Goal: Leave review/rating: Share an evaluation or opinion about a product, service, or content

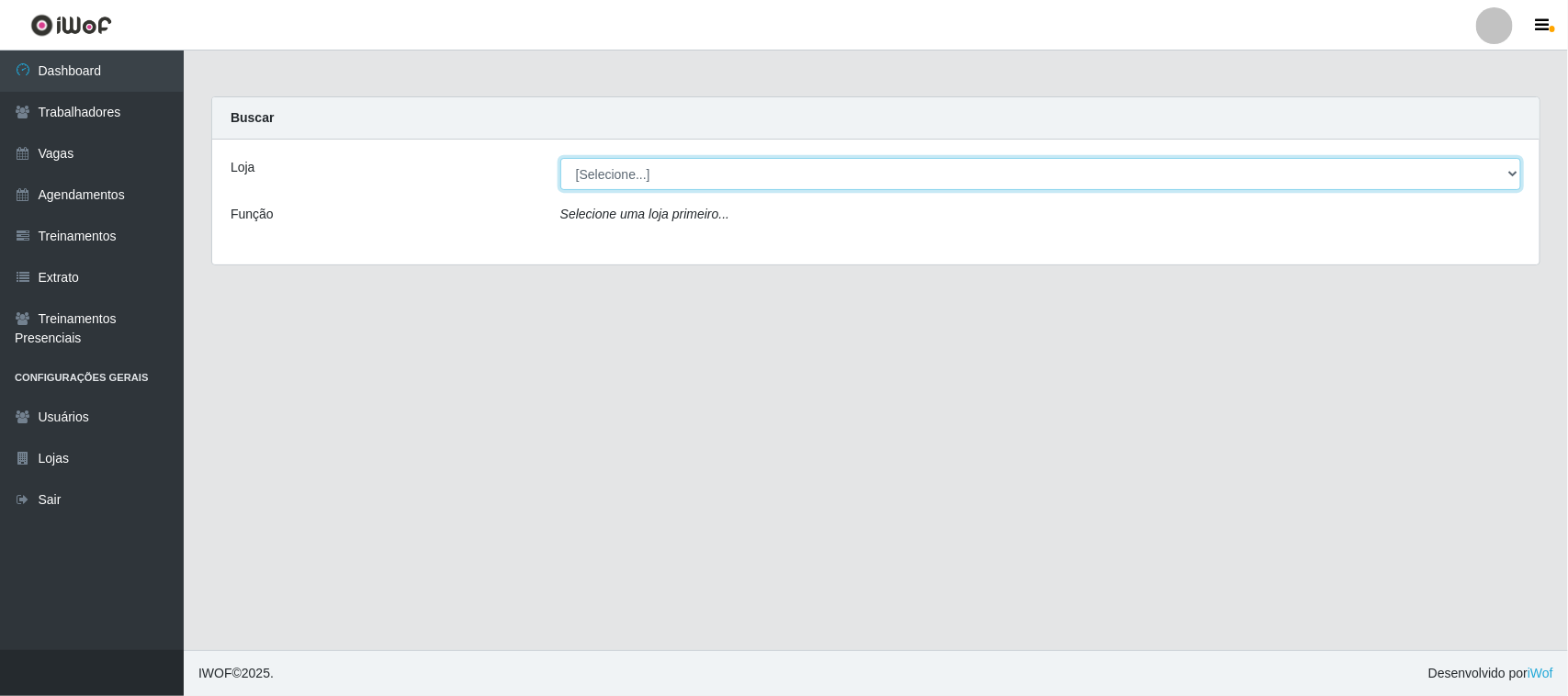
click at [675, 168] on select "[Selecione...] Nordestão - [GEOGRAPHIC_DATA]" at bounding box center [1041, 174] width 961 height 32
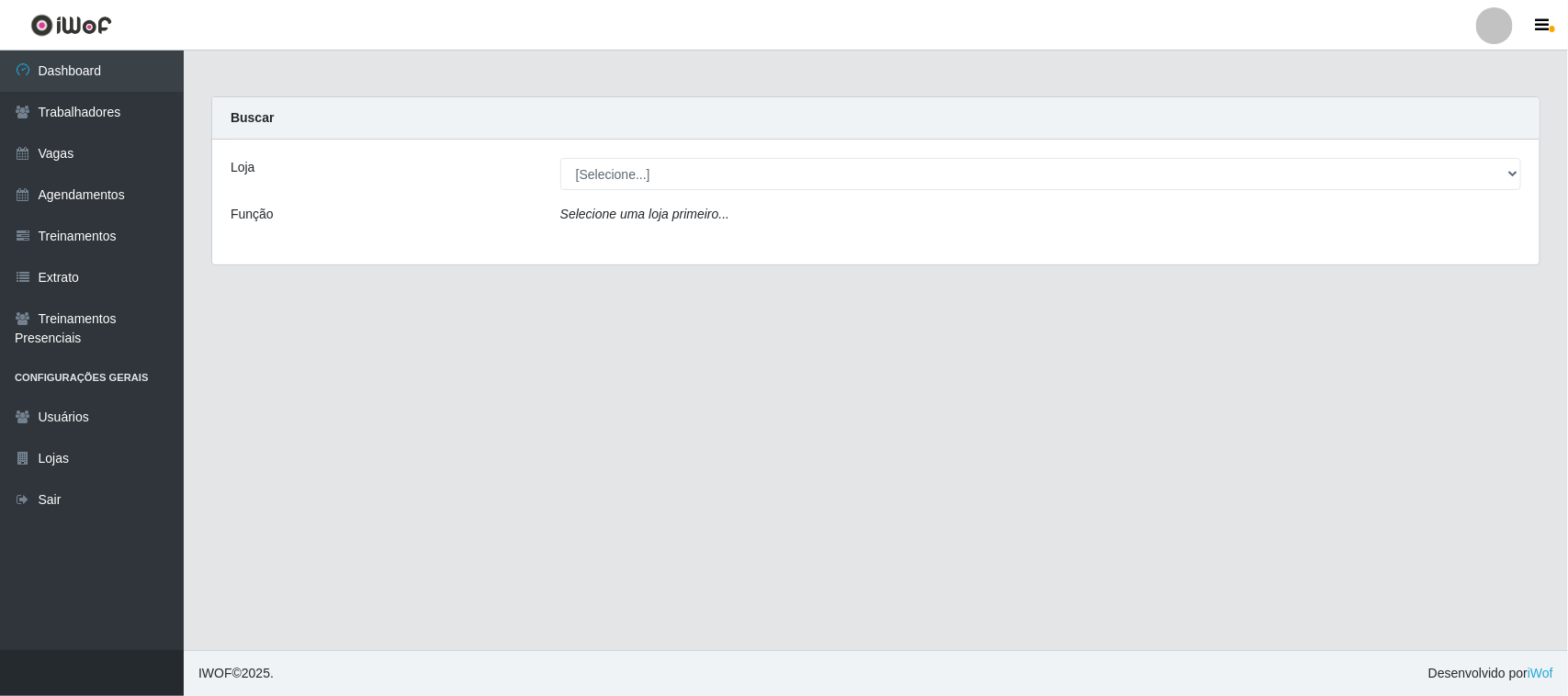
click at [640, 248] on div "Loja [Selecione...] Nordestão - [GEOGRAPHIC_DATA] Função Selecione uma loja pri…" at bounding box center [876, 201] width 1327 height 125
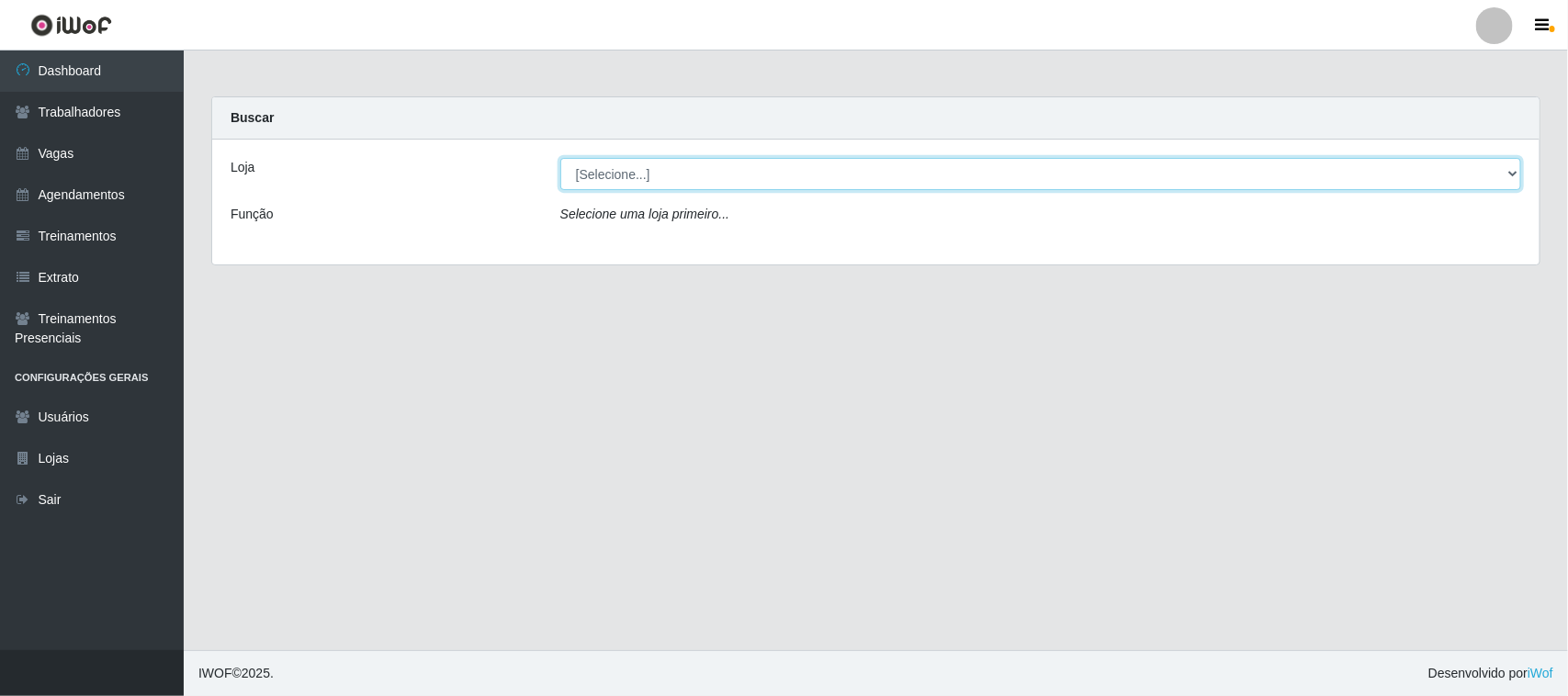
click at [657, 176] on select "[Selecione...] Nordestão - [GEOGRAPHIC_DATA]" at bounding box center [1041, 174] width 961 height 32
select select "420"
click at [560, 158] on select "[Selecione...] Nordestão - [GEOGRAPHIC_DATA]" at bounding box center [1041, 174] width 961 height 32
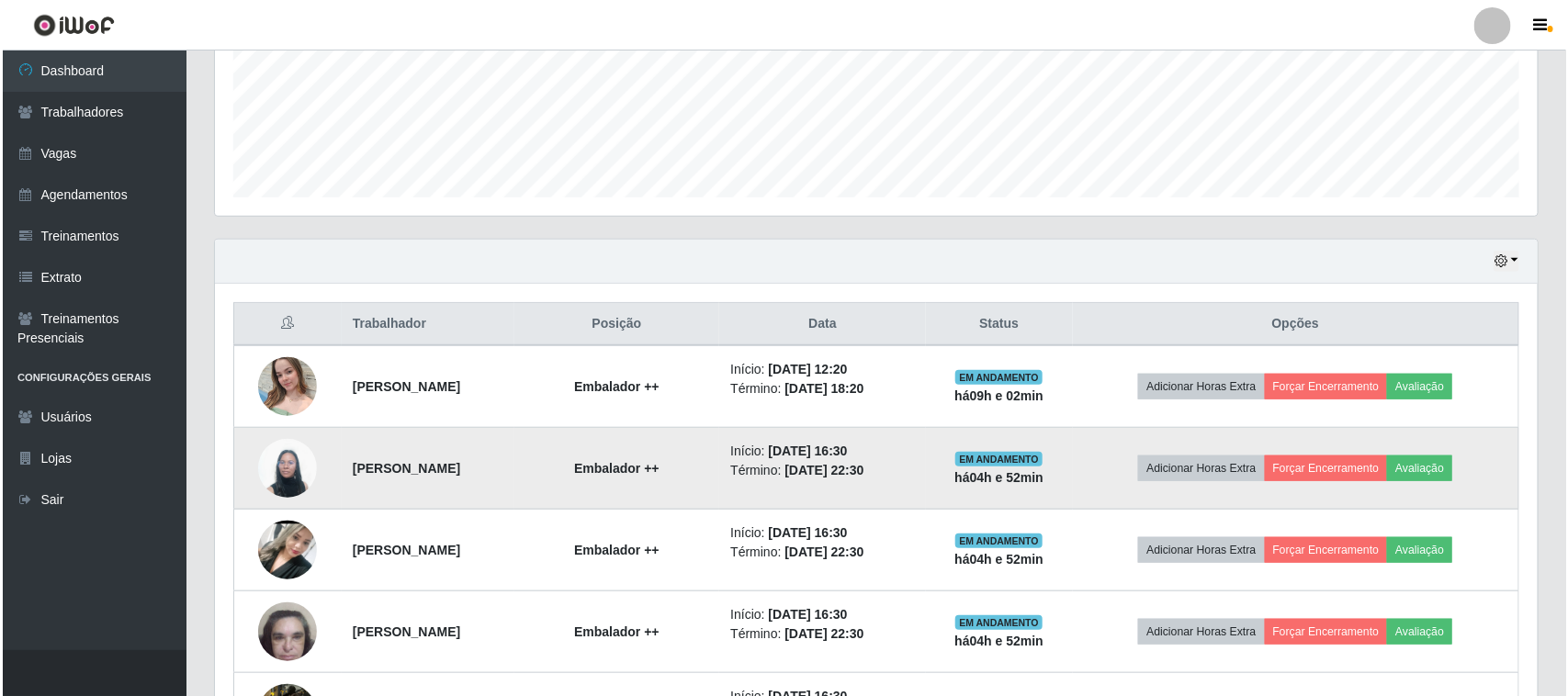
scroll to position [690, 0]
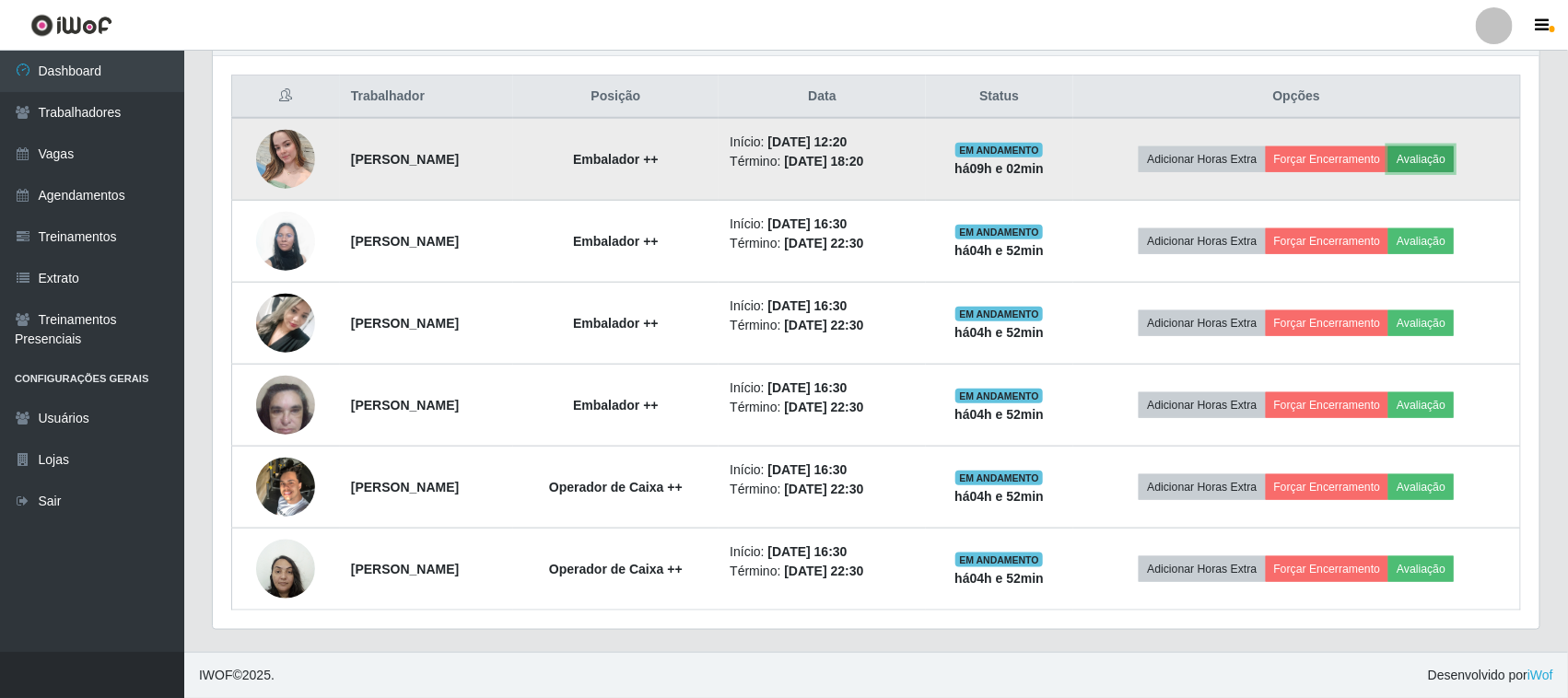
click at [1454, 164] on button "Avaliação" at bounding box center [1421, 159] width 65 height 26
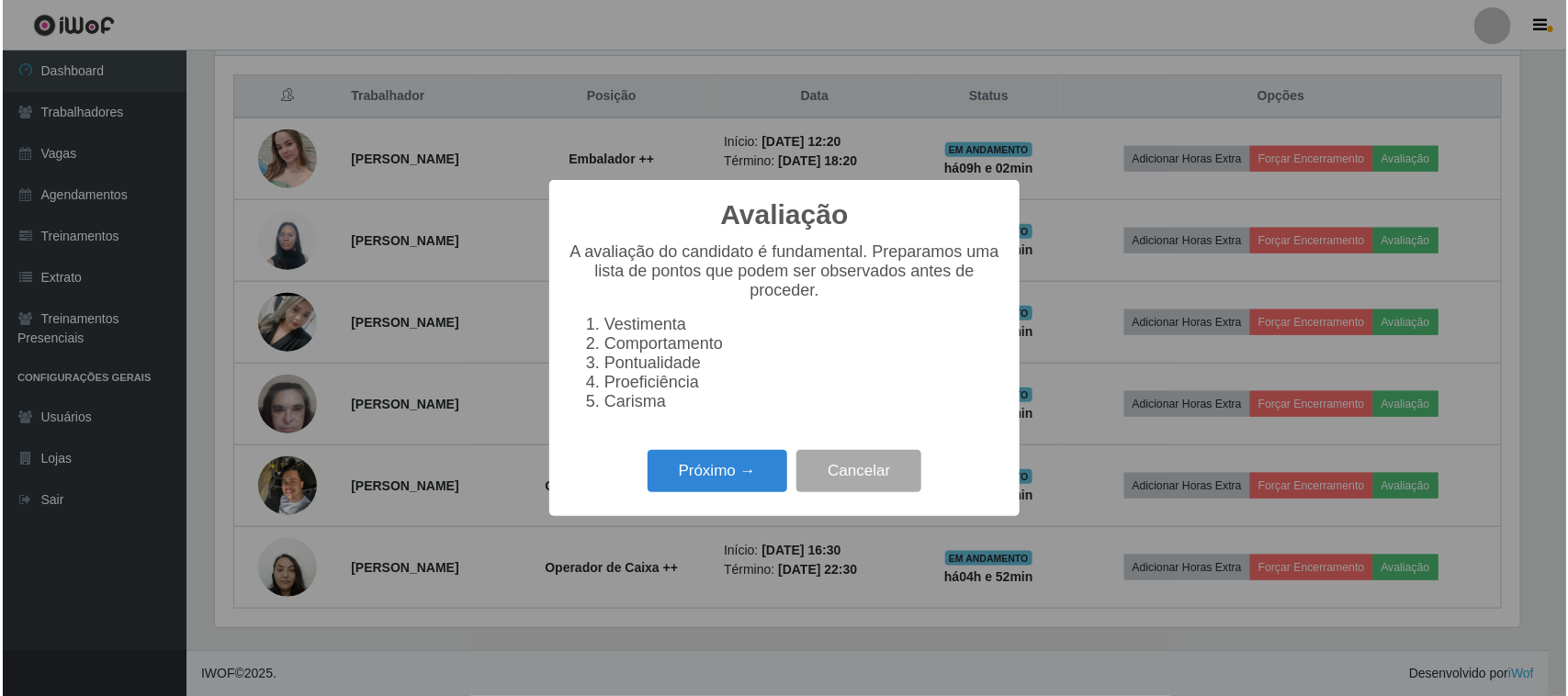
scroll to position [382, 1310]
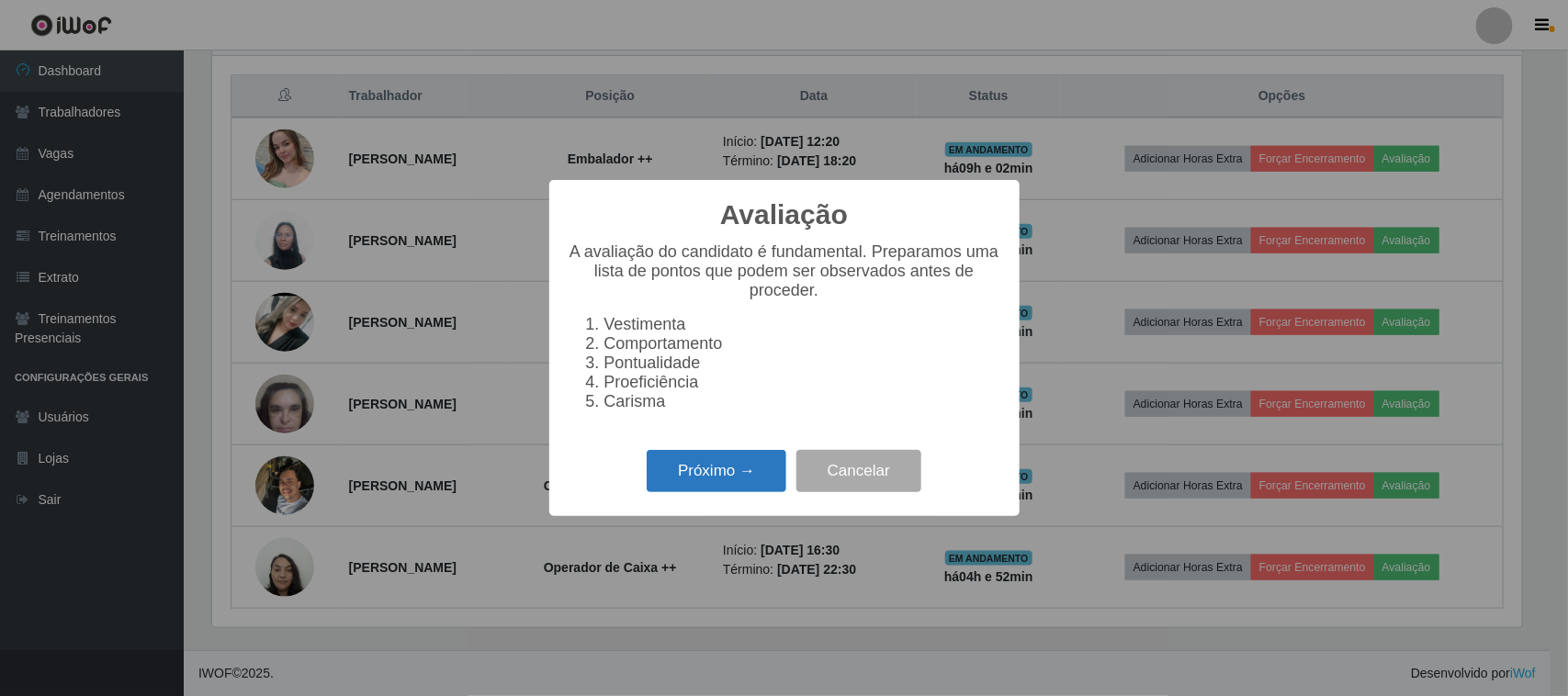
click at [744, 480] on button "Próximo →" at bounding box center [716, 471] width 139 height 43
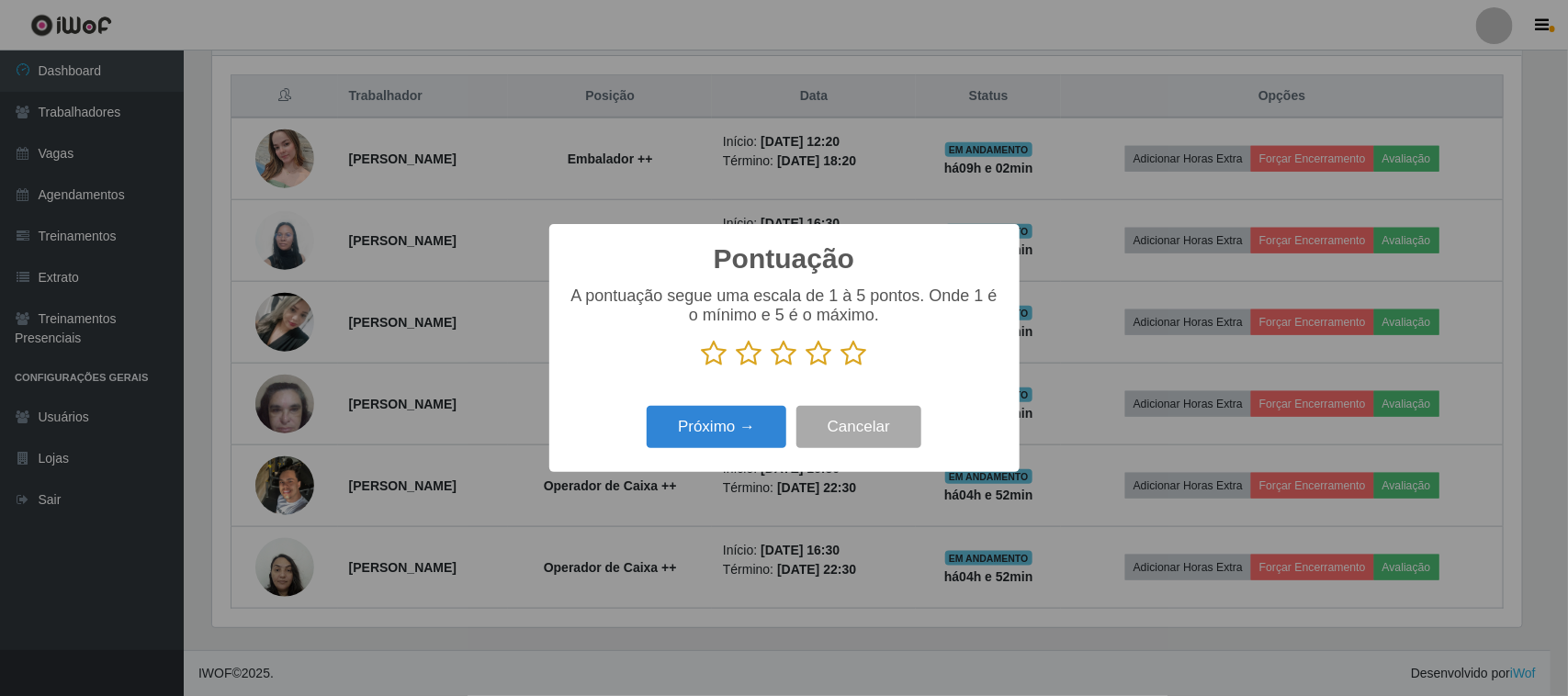
drag, startPoint x: 850, startPoint y: 356, endPoint x: 833, endPoint y: 361, distance: 17.7
click at [851, 356] on icon at bounding box center [854, 354] width 26 height 28
click at [842, 367] on input "radio" at bounding box center [842, 367] width 0 height 0
click at [726, 424] on button "Próximo →" at bounding box center [716, 427] width 139 height 43
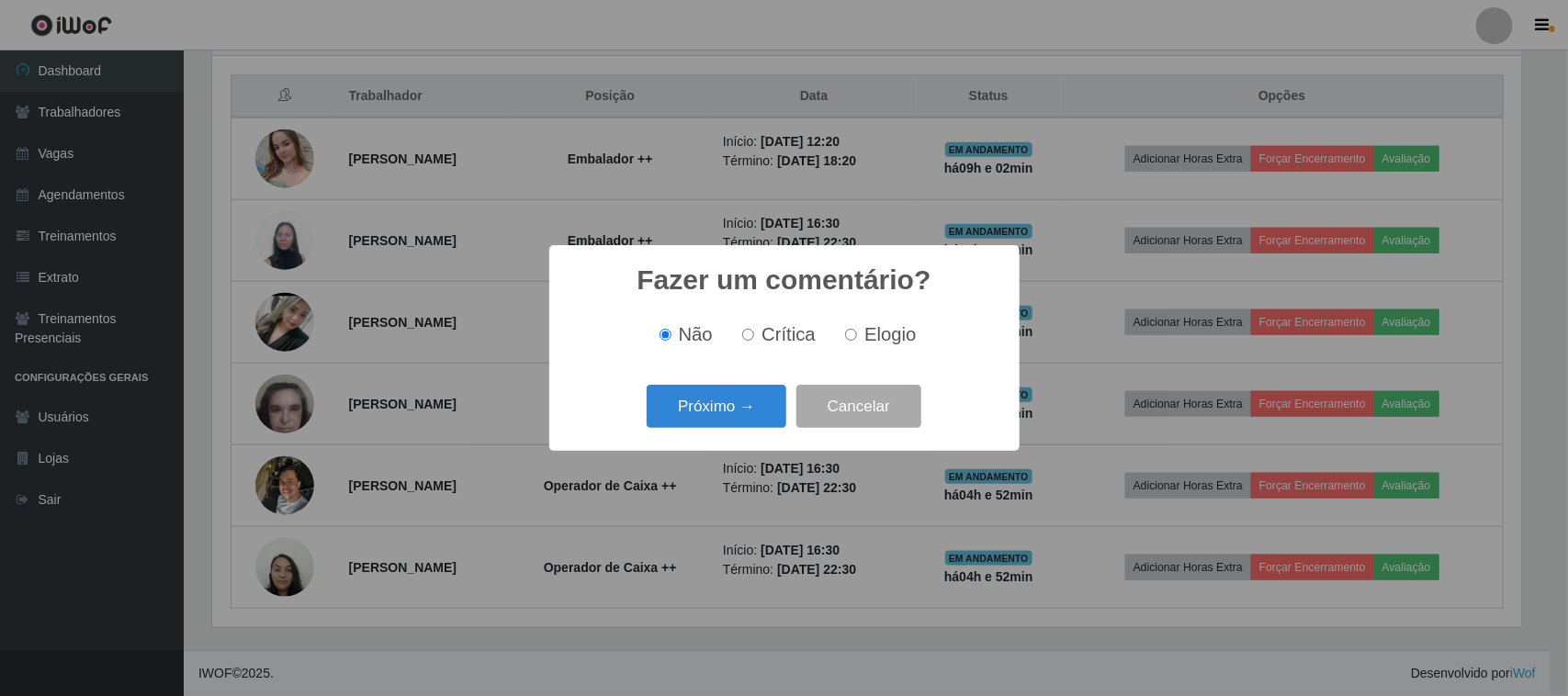
drag, startPoint x: 868, startPoint y: 334, endPoint x: 833, endPoint y: 350, distance: 38.5
click at [868, 336] on span "Elogio" at bounding box center [890, 334] width 51 height 20
click at [857, 336] on input "Elogio" at bounding box center [851, 335] width 12 height 12
radio input "true"
click at [755, 397] on button "Próximo →" at bounding box center [716, 406] width 139 height 43
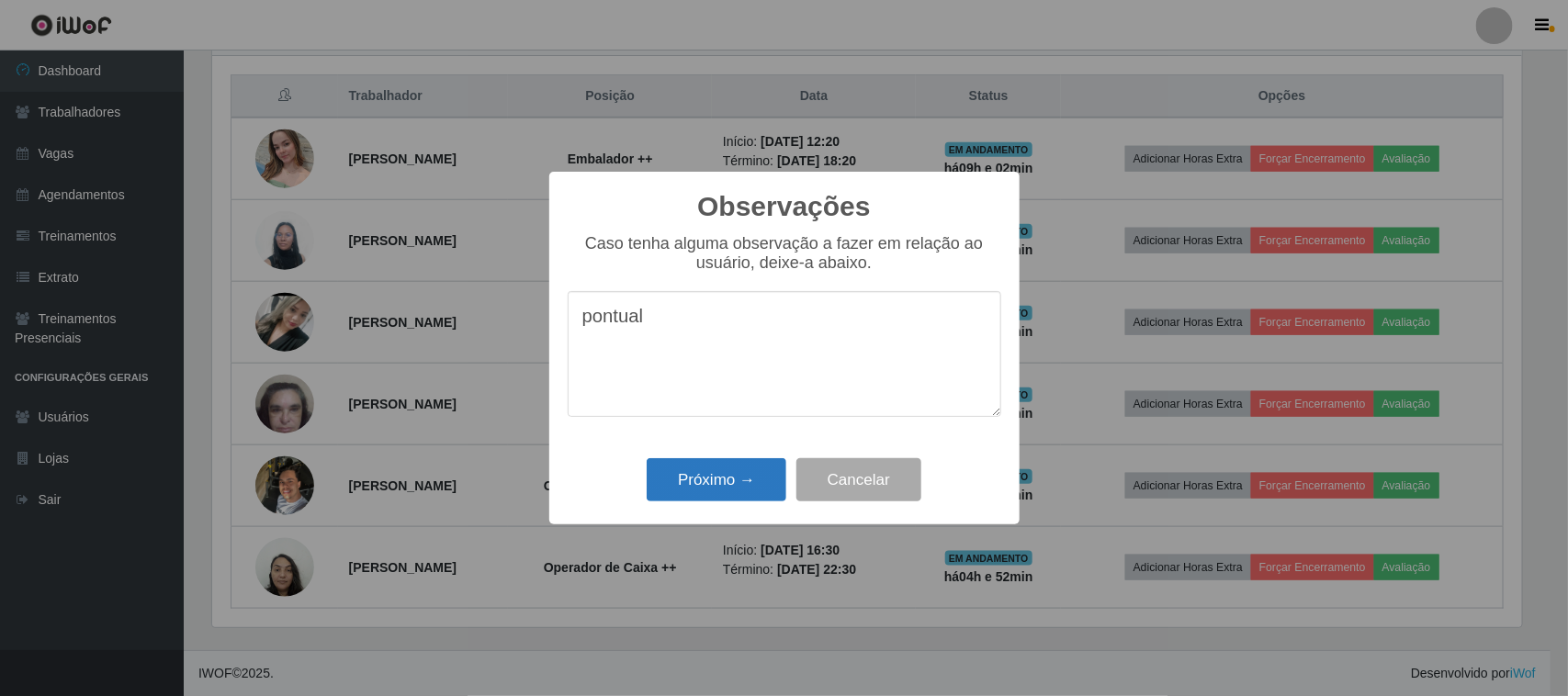
type textarea "pontual"
click at [748, 478] on button "Próximo →" at bounding box center [716, 480] width 139 height 43
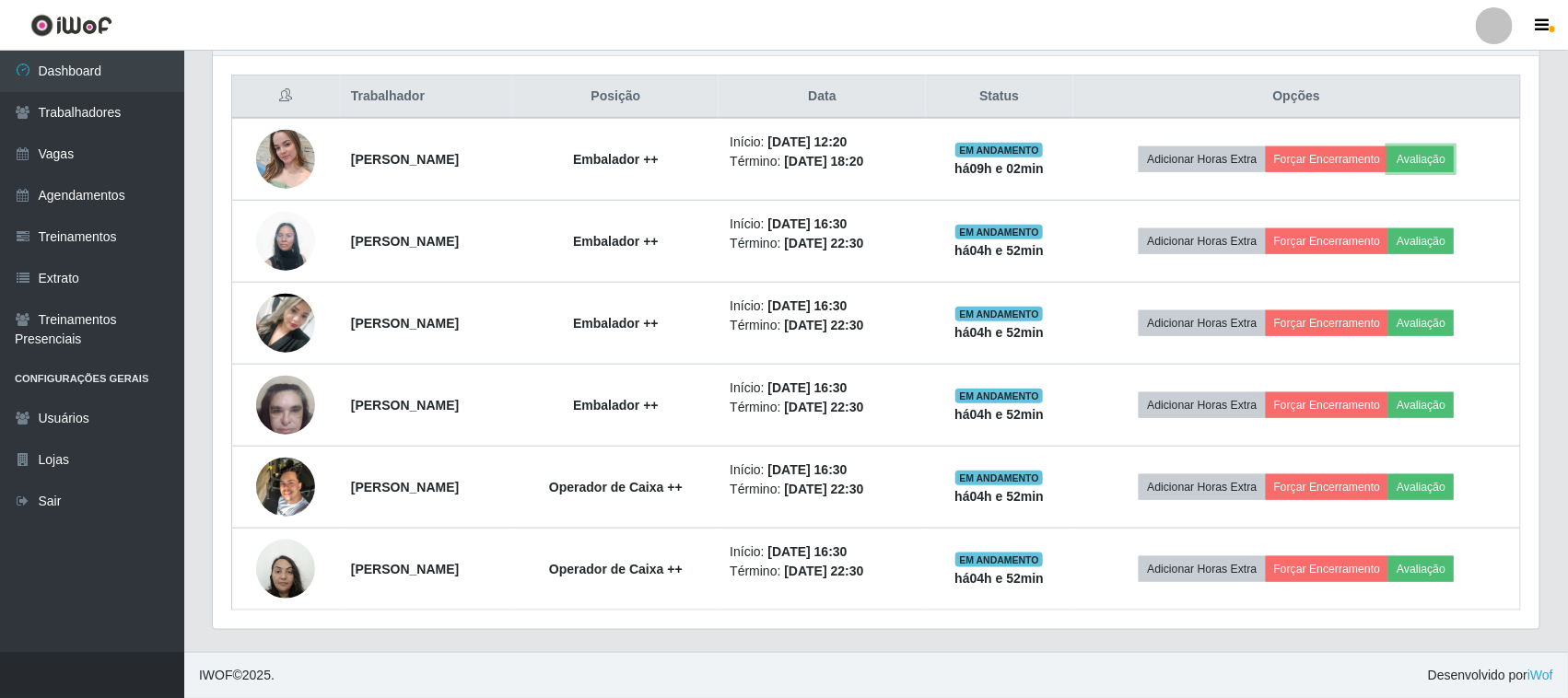
scroll to position [383, 1327]
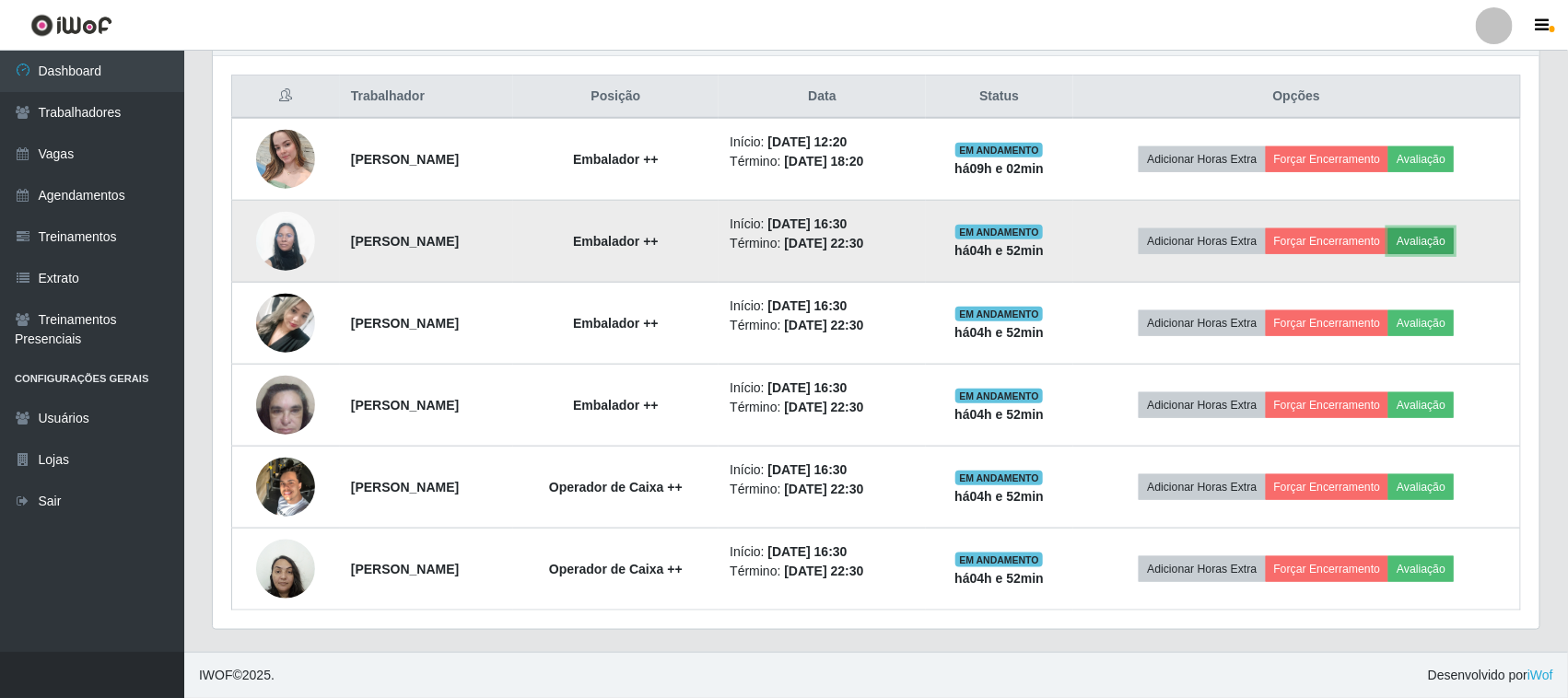
click at [1444, 237] on button "Avaliação" at bounding box center [1421, 241] width 65 height 26
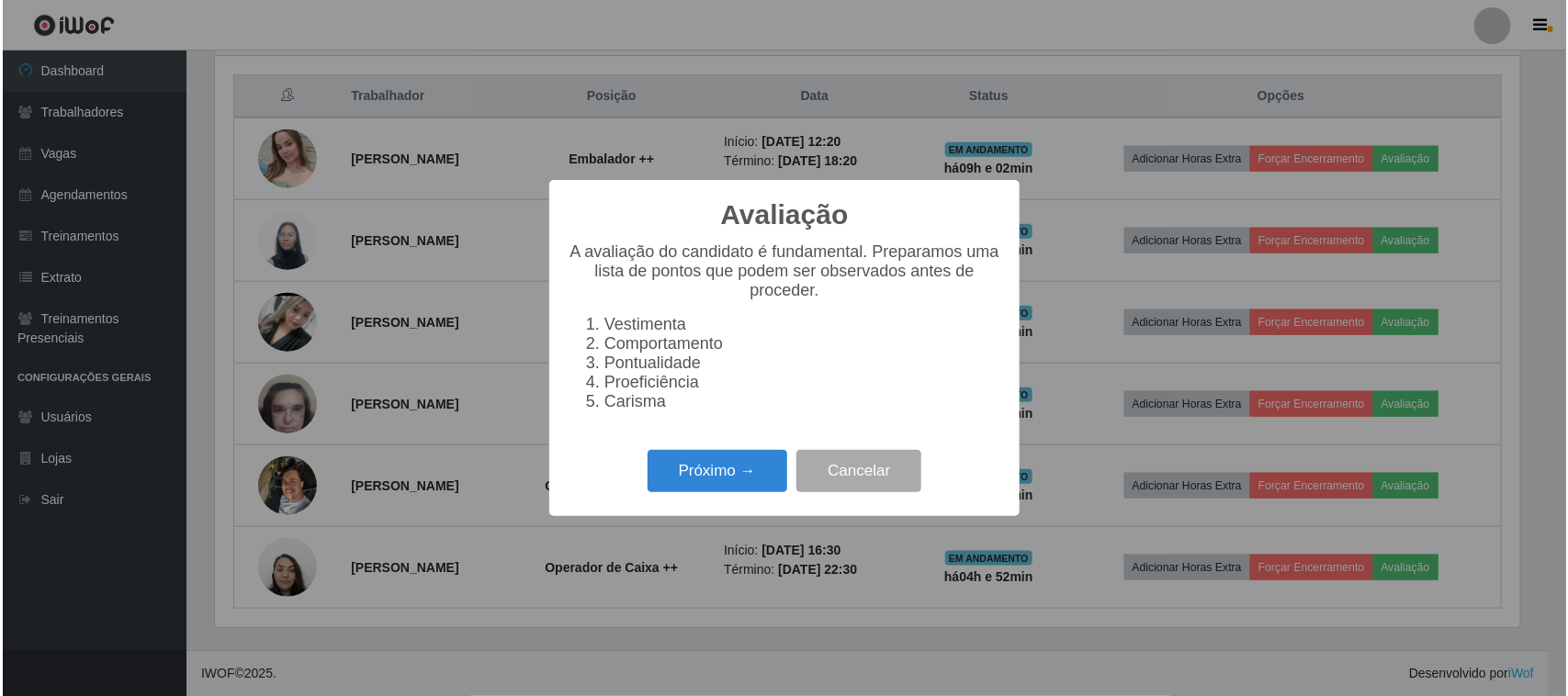
scroll to position [382, 1310]
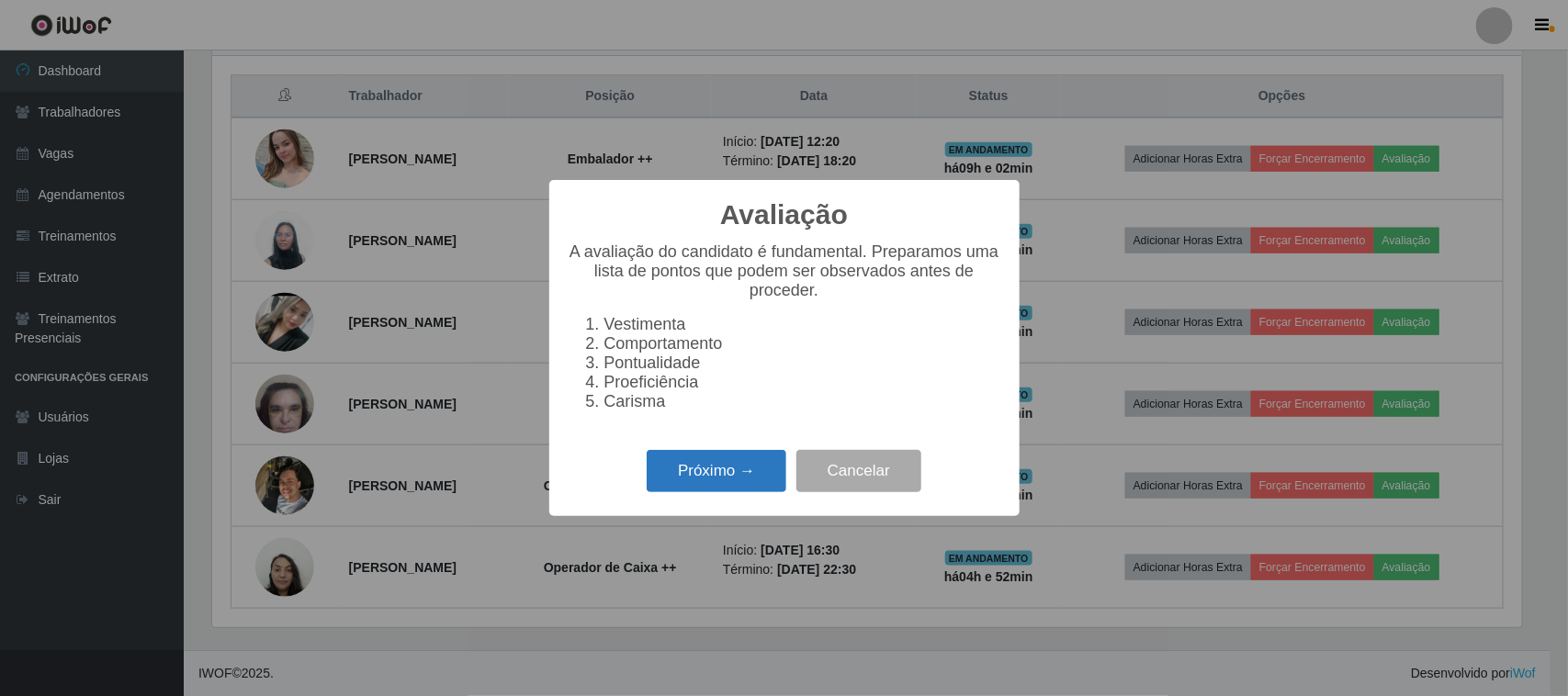
click at [737, 485] on button "Próximo →" at bounding box center [716, 471] width 139 height 43
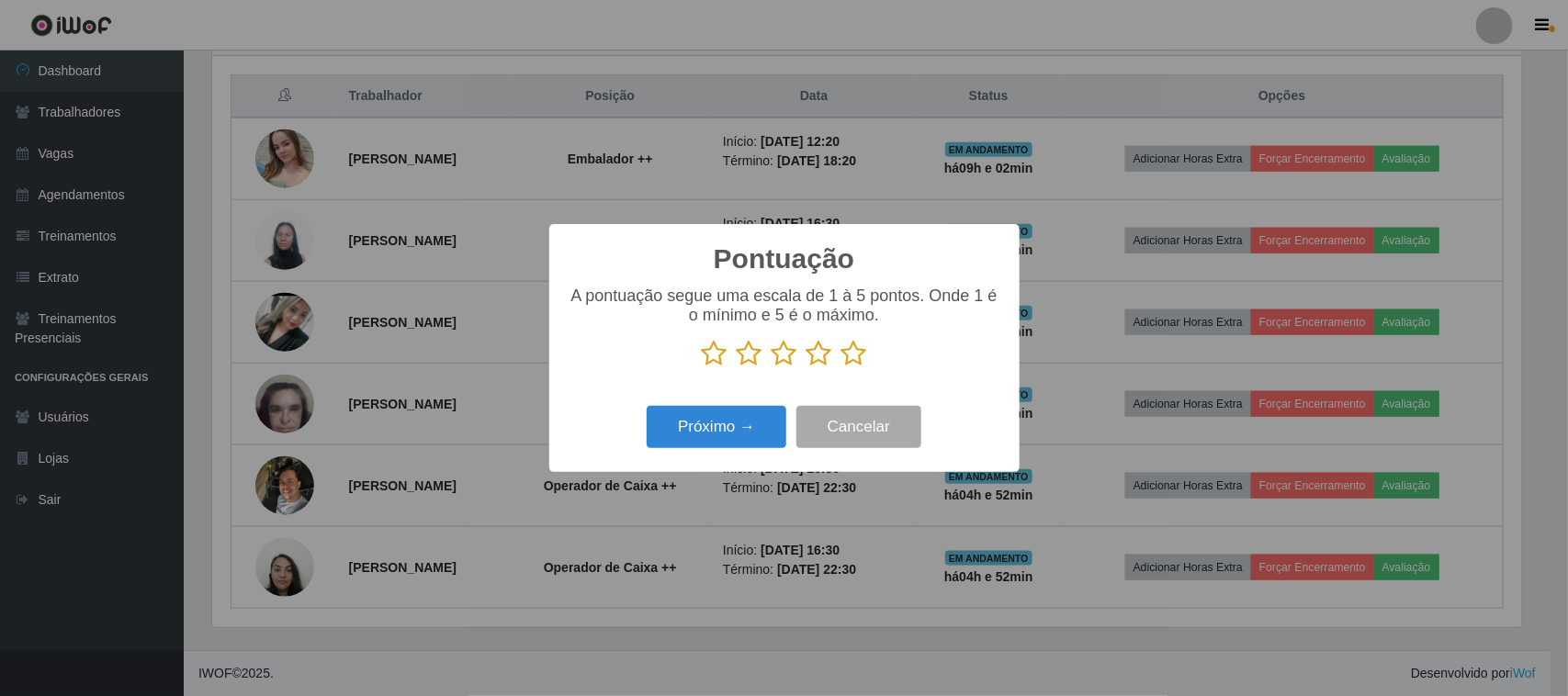
scroll to position [918382, 917228]
click at [866, 365] on p at bounding box center [784, 354] width 434 height 28
click at [852, 367] on icon at bounding box center [854, 354] width 26 height 28
click at [842, 367] on input "radio" at bounding box center [842, 367] width 0 height 0
click at [737, 427] on button "Próximo →" at bounding box center [716, 427] width 139 height 43
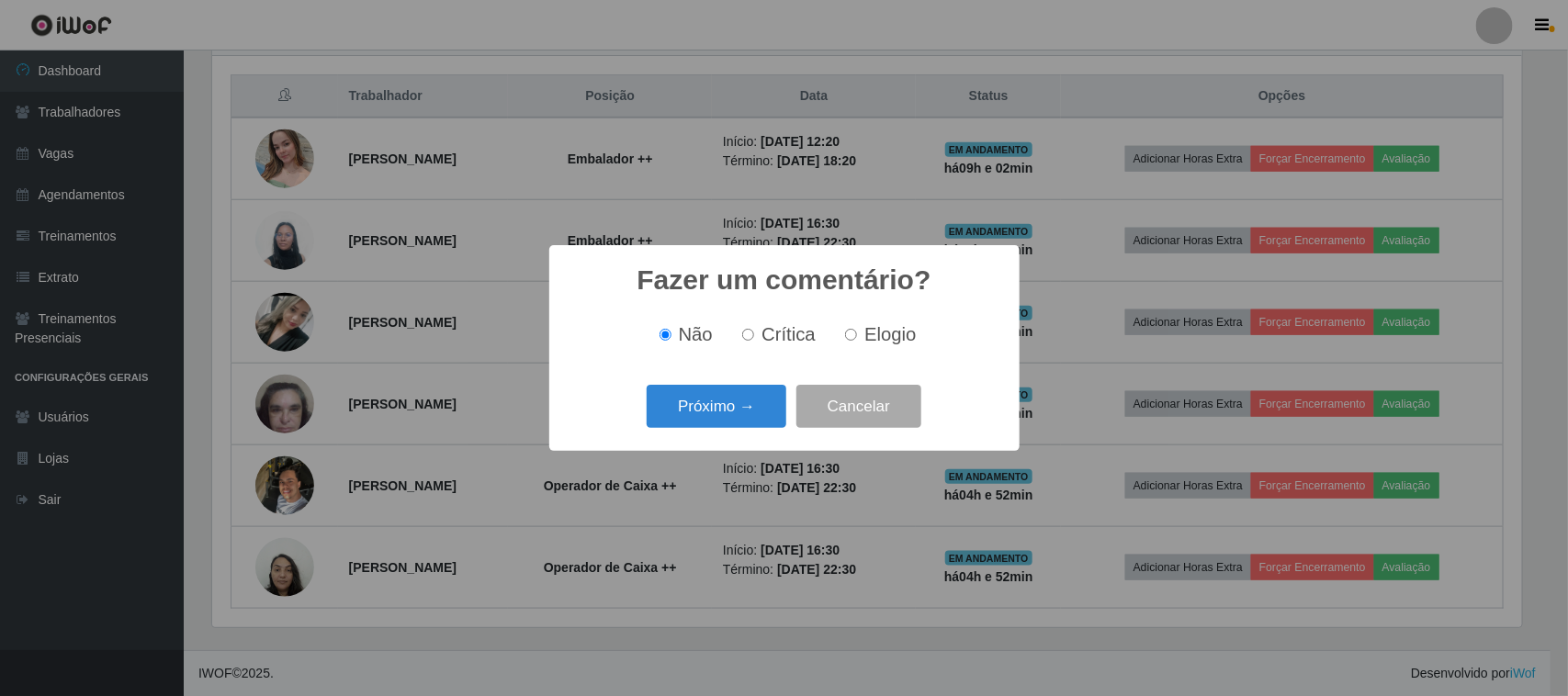
click at [856, 340] on label "Elogio" at bounding box center [877, 335] width 78 height 21
click at [856, 340] on input "Elogio" at bounding box center [851, 335] width 12 height 12
radio input "true"
click at [745, 406] on button "Próximo →" at bounding box center [716, 406] width 139 height 43
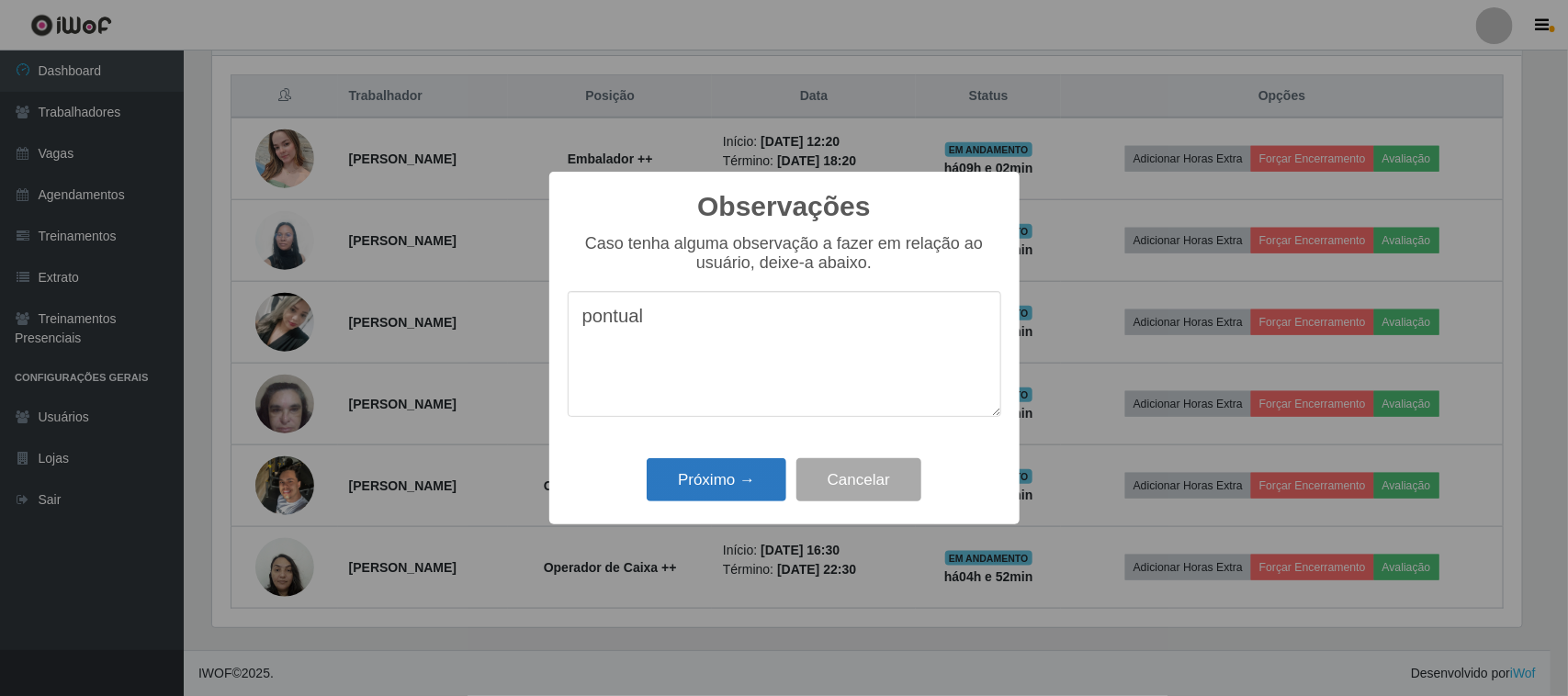
type textarea "pontual"
click at [727, 484] on button "Próximo →" at bounding box center [716, 480] width 139 height 43
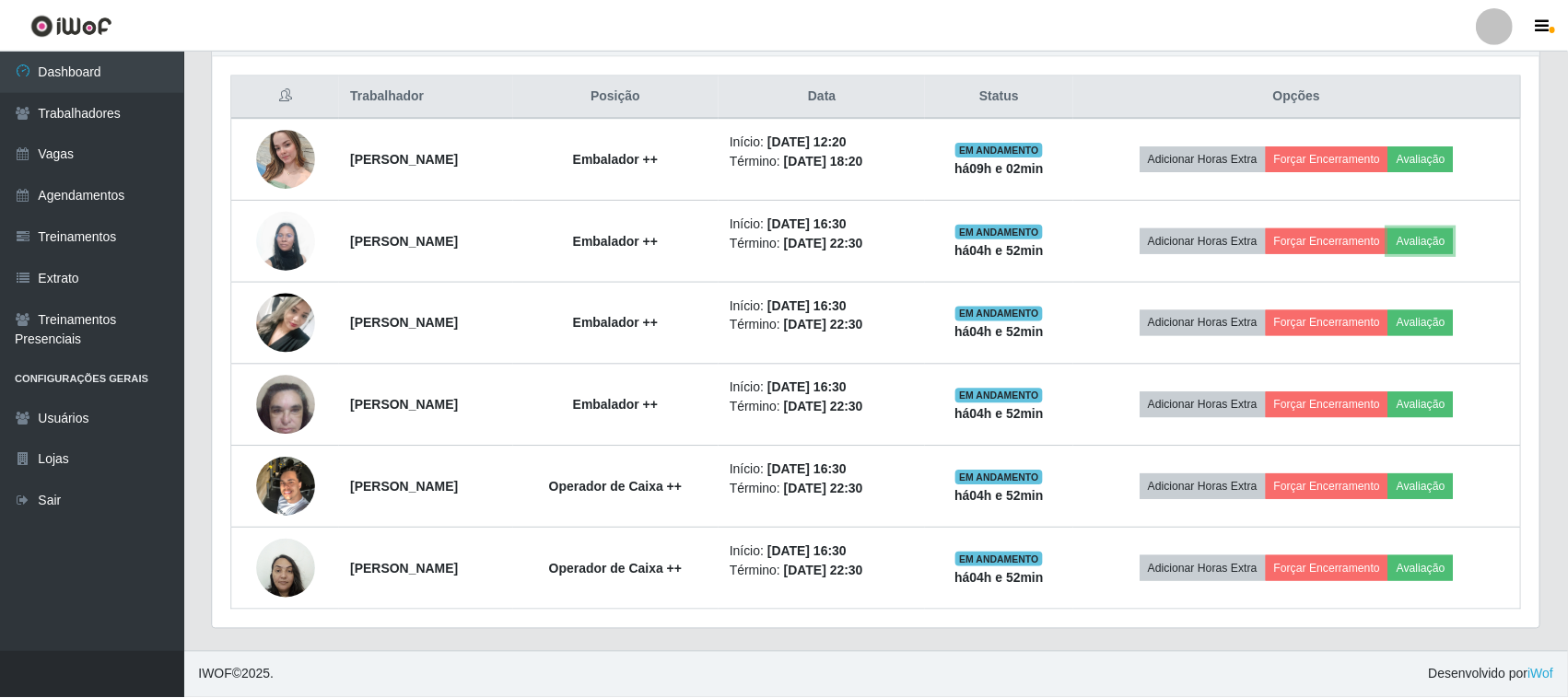
scroll to position [383, 1327]
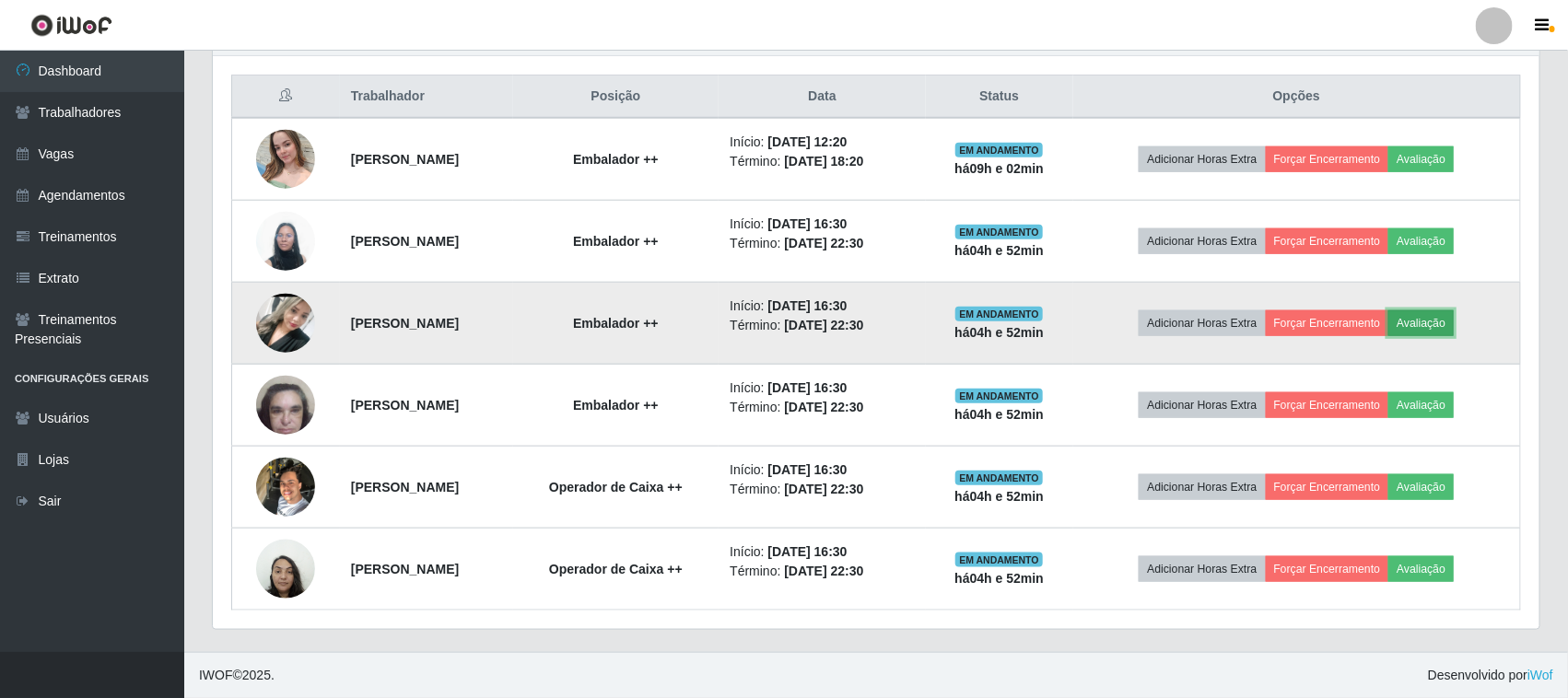
click at [1454, 316] on button "Avaliação" at bounding box center [1421, 323] width 65 height 26
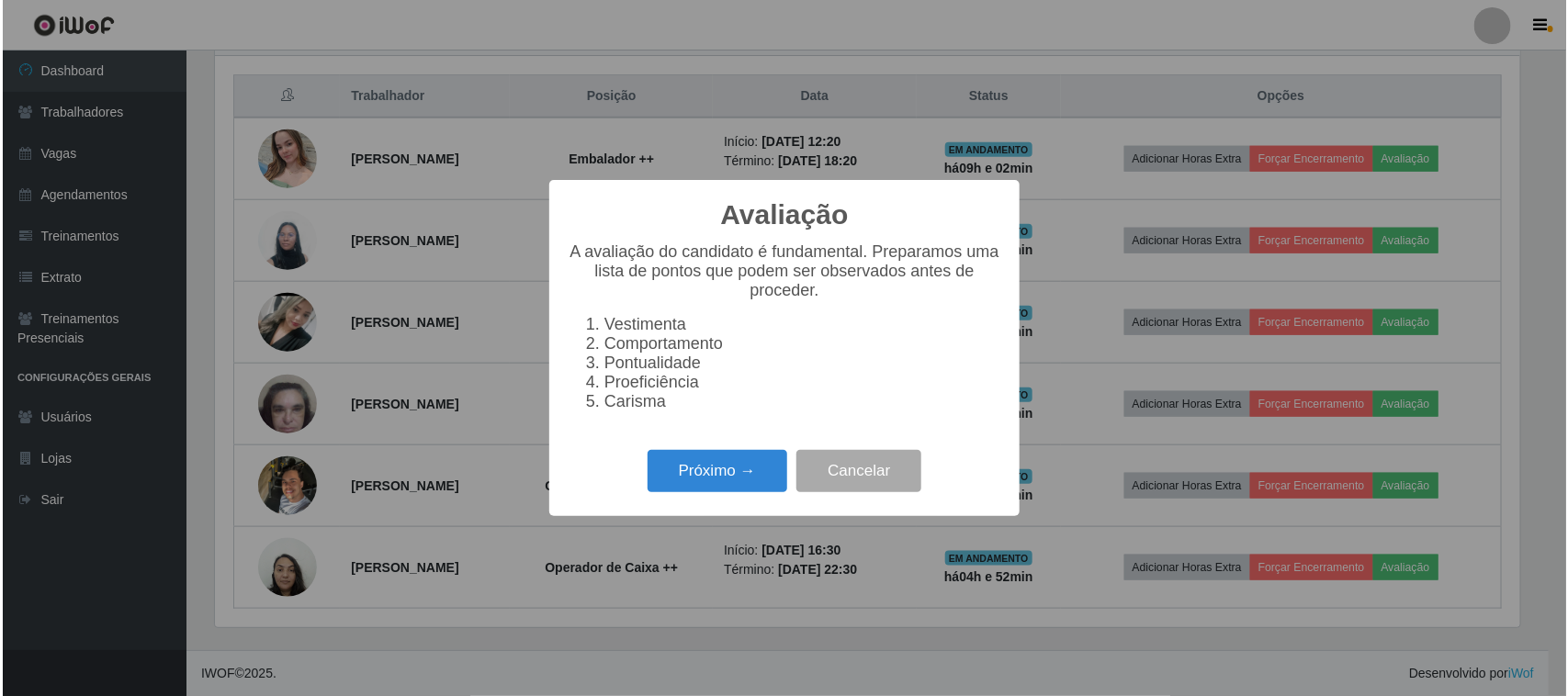
scroll to position [382, 1310]
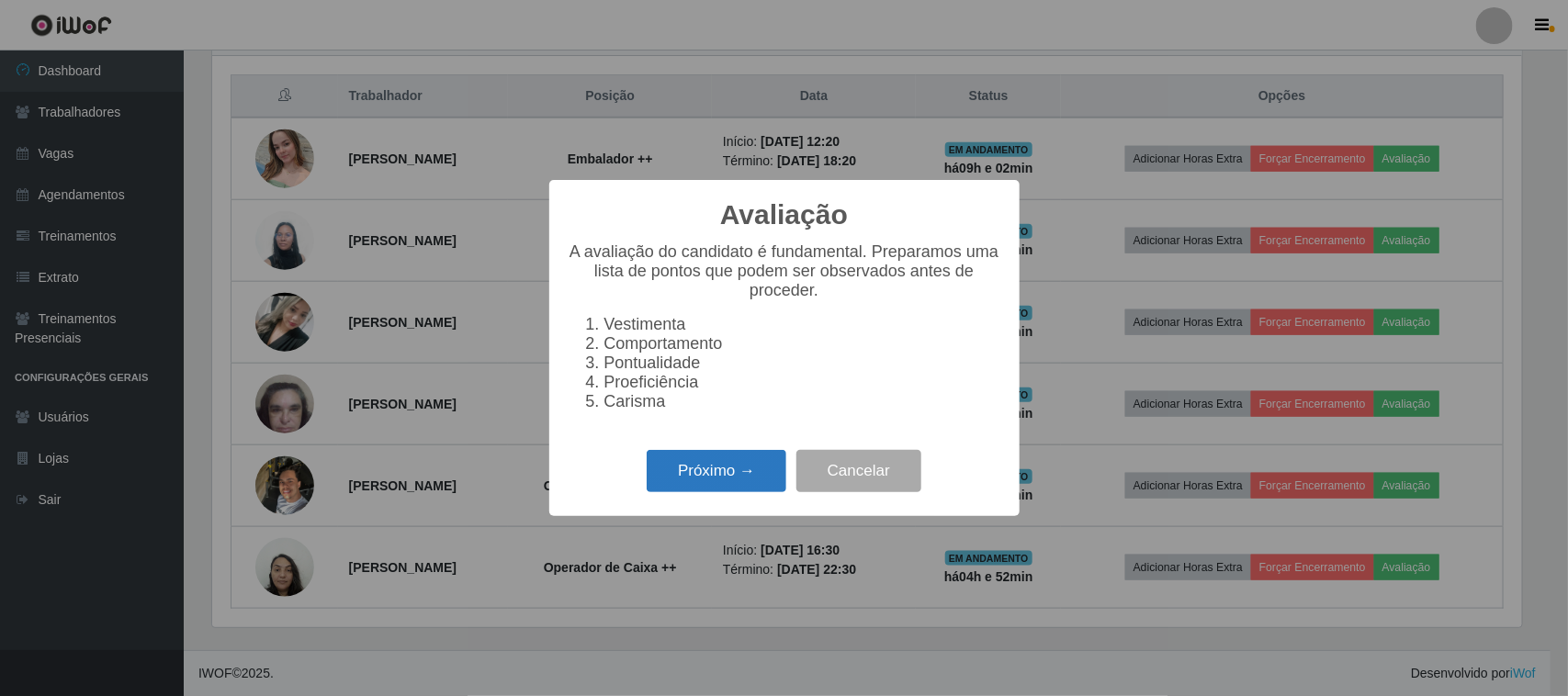
click at [751, 469] on button "Próximo →" at bounding box center [716, 471] width 139 height 43
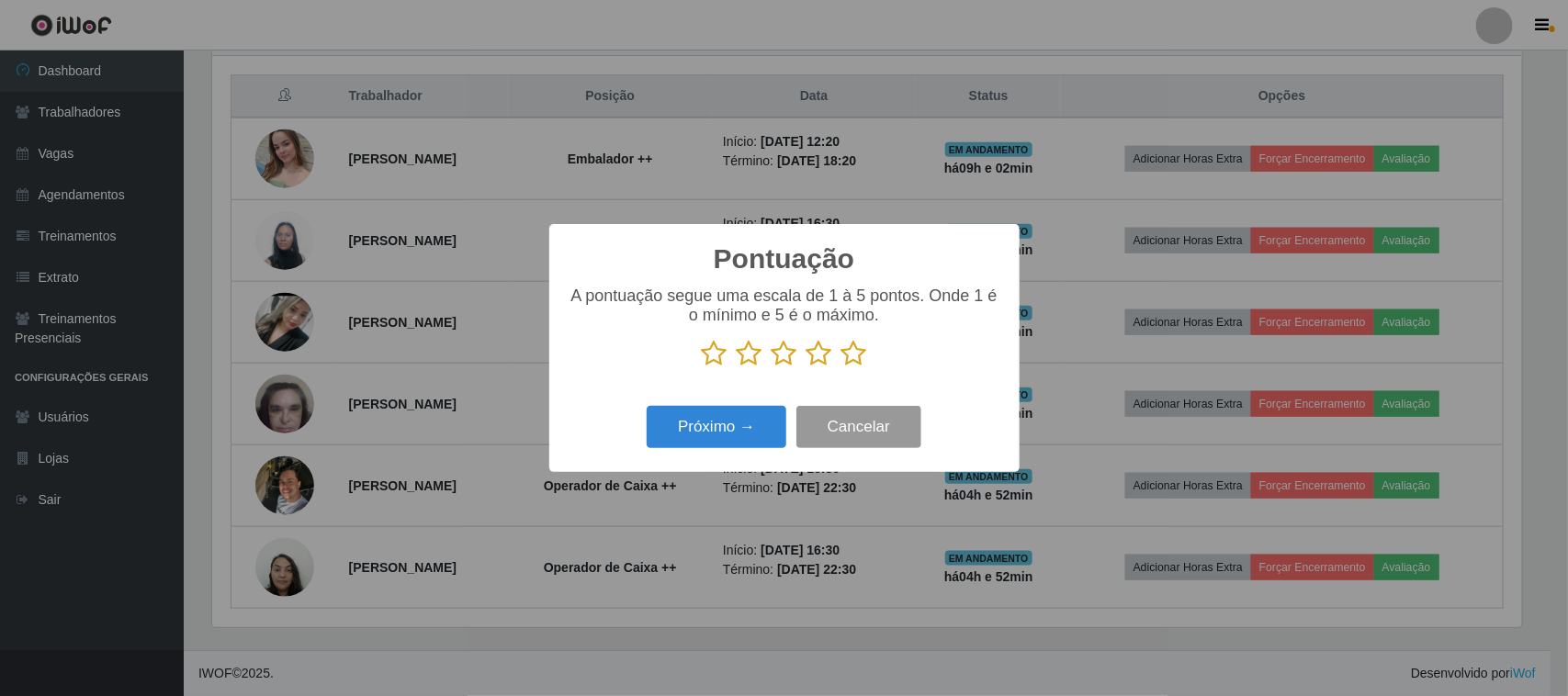
scroll to position [918382, 917228]
click at [855, 361] on icon at bounding box center [854, 354] width 26 height 28
click at [842, 367] on input "radio" at bounding box center [842, 367] width 0 height 0
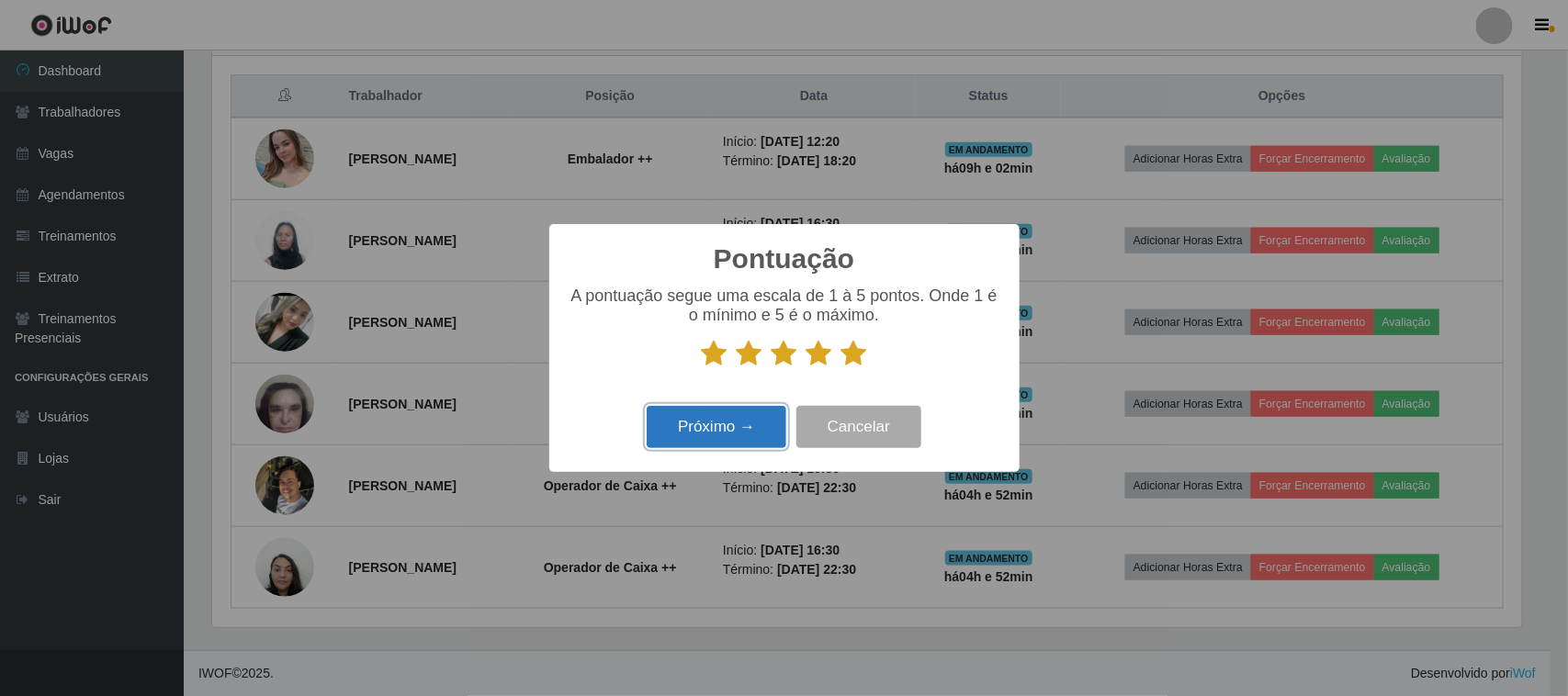
click at [699, 430] on button "Próximo →" at bounding box center [716, 427] width 139 height 43
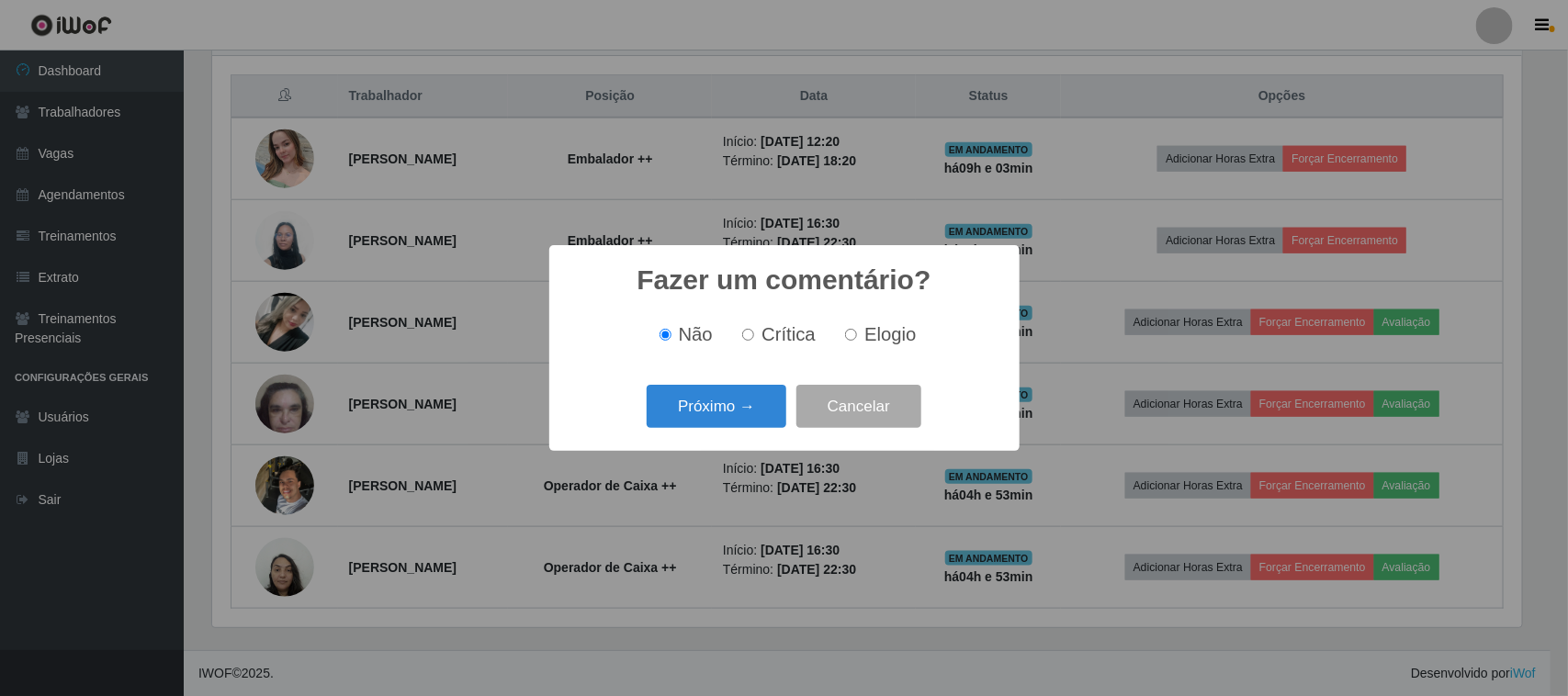
click at [846, 336] on input "Elogio" at bounding box center [851, 335] width 12 height 12
radio input "true"
click at [744, 395] on button "Próximo →" at bounding box center [716, 406] width 139 height 43
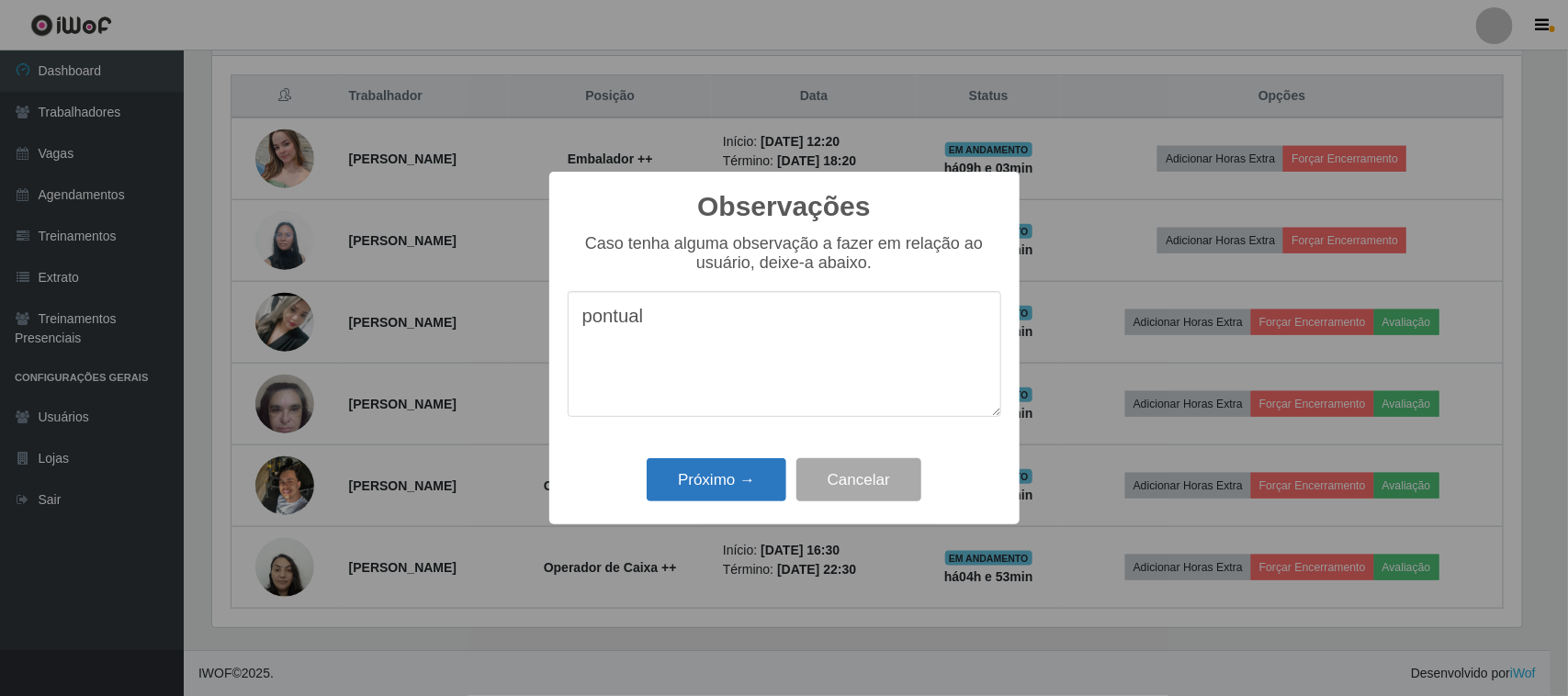
type textarea "pontual"
click at [657, 464] on button "Próximo →" at bounding box center [716, 480] width 139 height 43
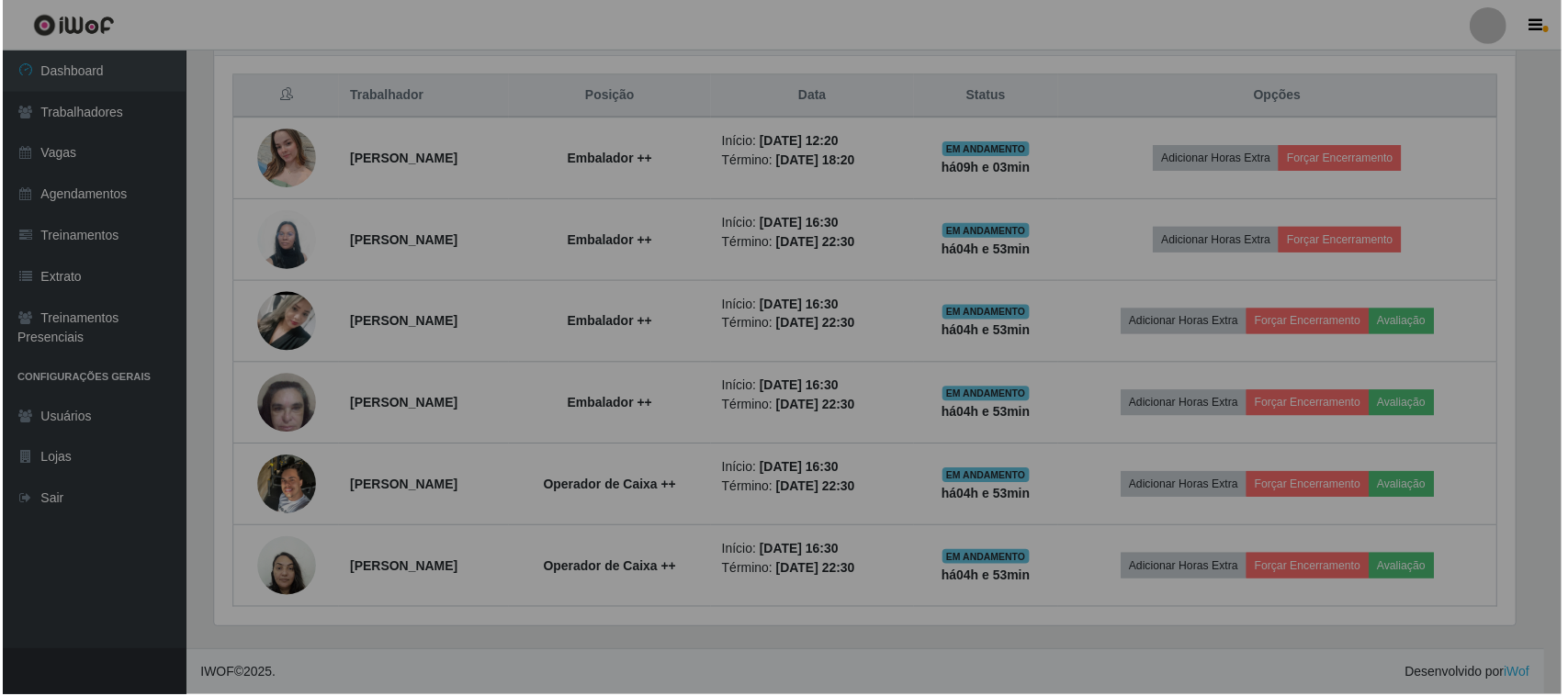
scroll to position [382, 1323]
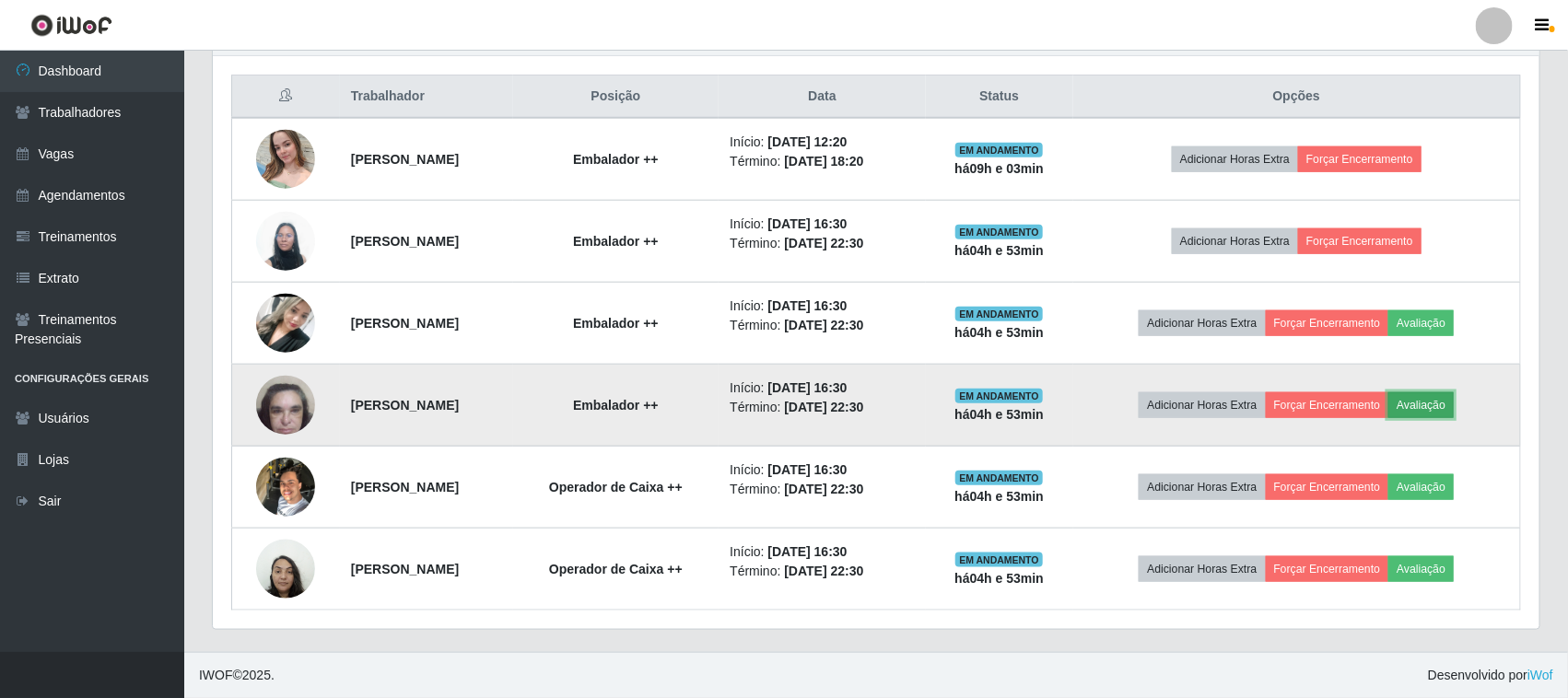
click at [1437, 406] on button "Avaliação" at bounding box center [1421, 405] width 65 height 26
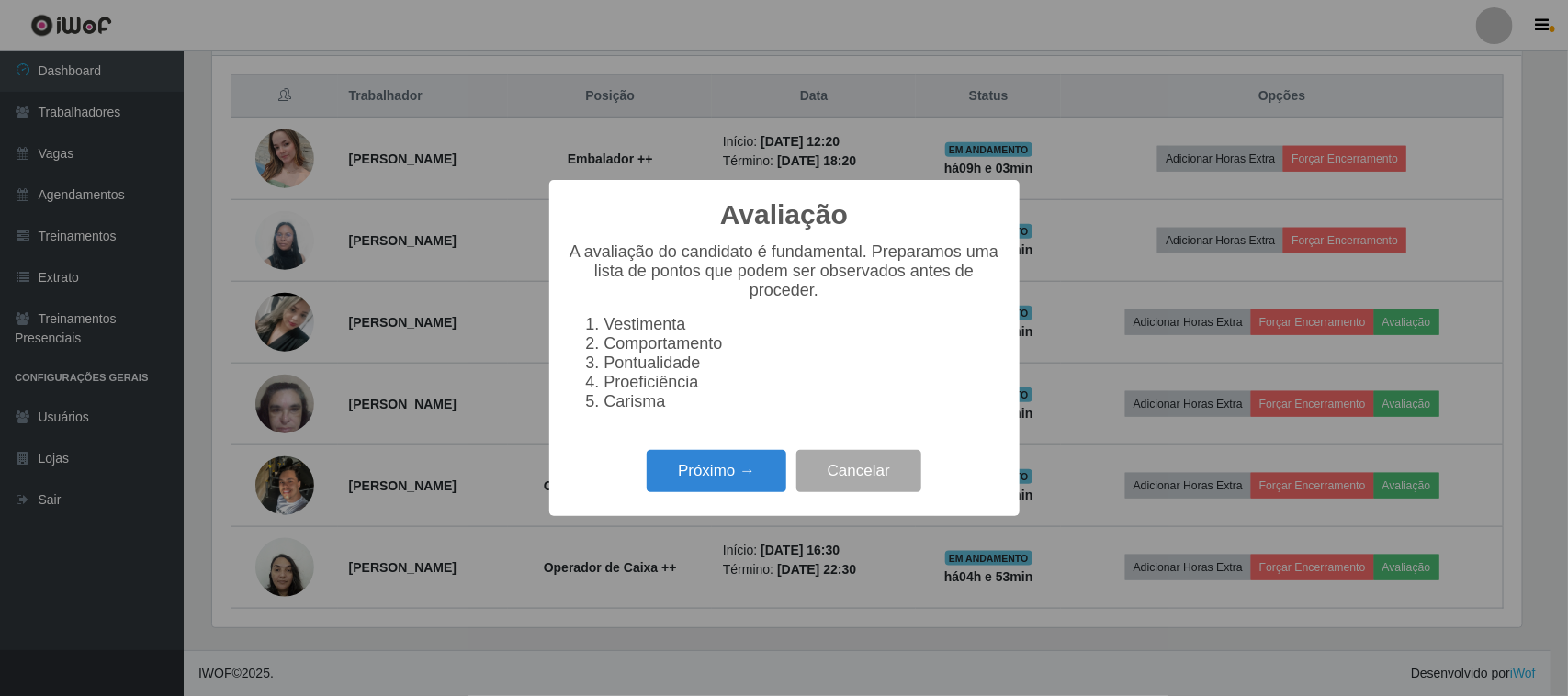
scroll to position [382, 1310]
click at [743, 478] on button "Próximo →" at bounding box center [716, 471] width 139 height 43
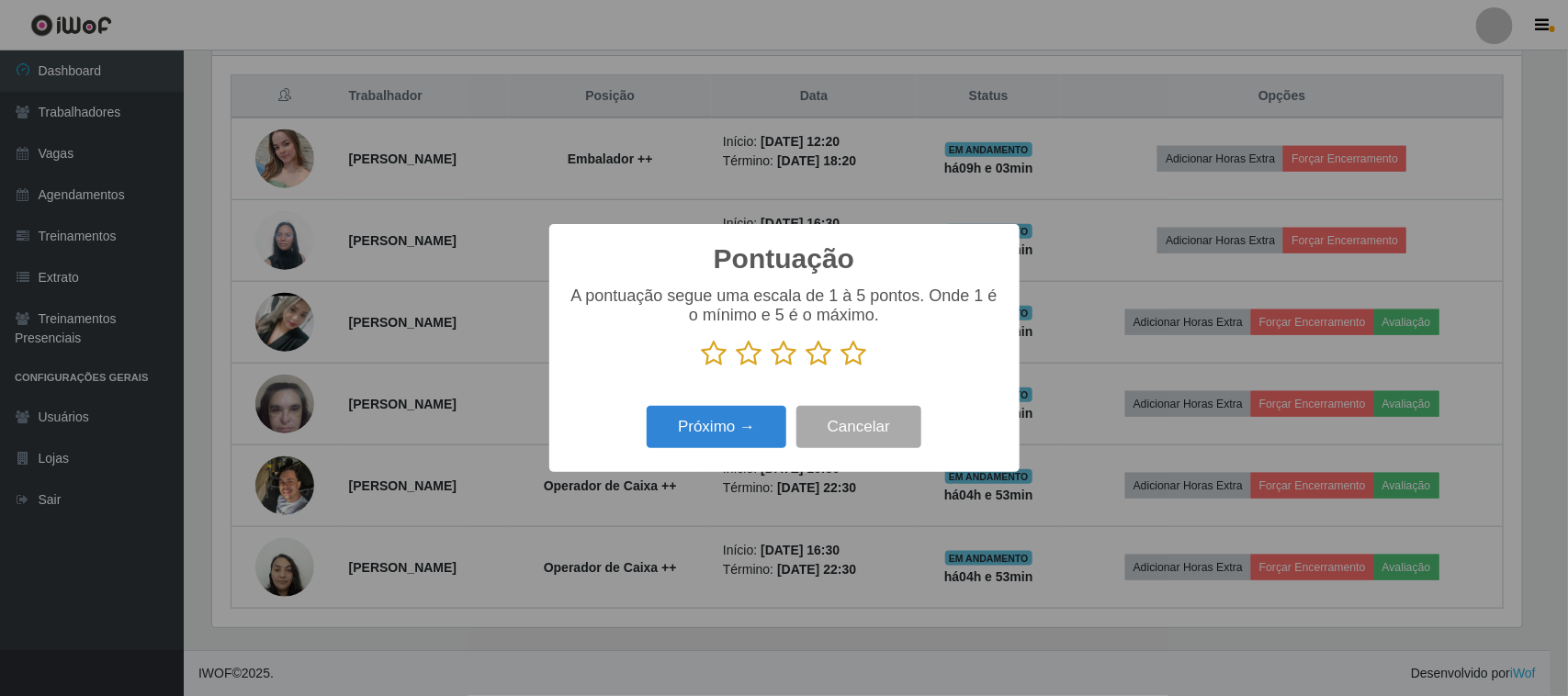
scroll to position [918382, 917228]
click at [861, 367] on icon at bounding box center [854, 354] width 26 height 28
click at [842, 367] on input "radio" at bounding box center [842, 367] width 0 height 0
click at [749, 428] on button "Próximo →" at bounding box center [716, 427] width 139 height 43
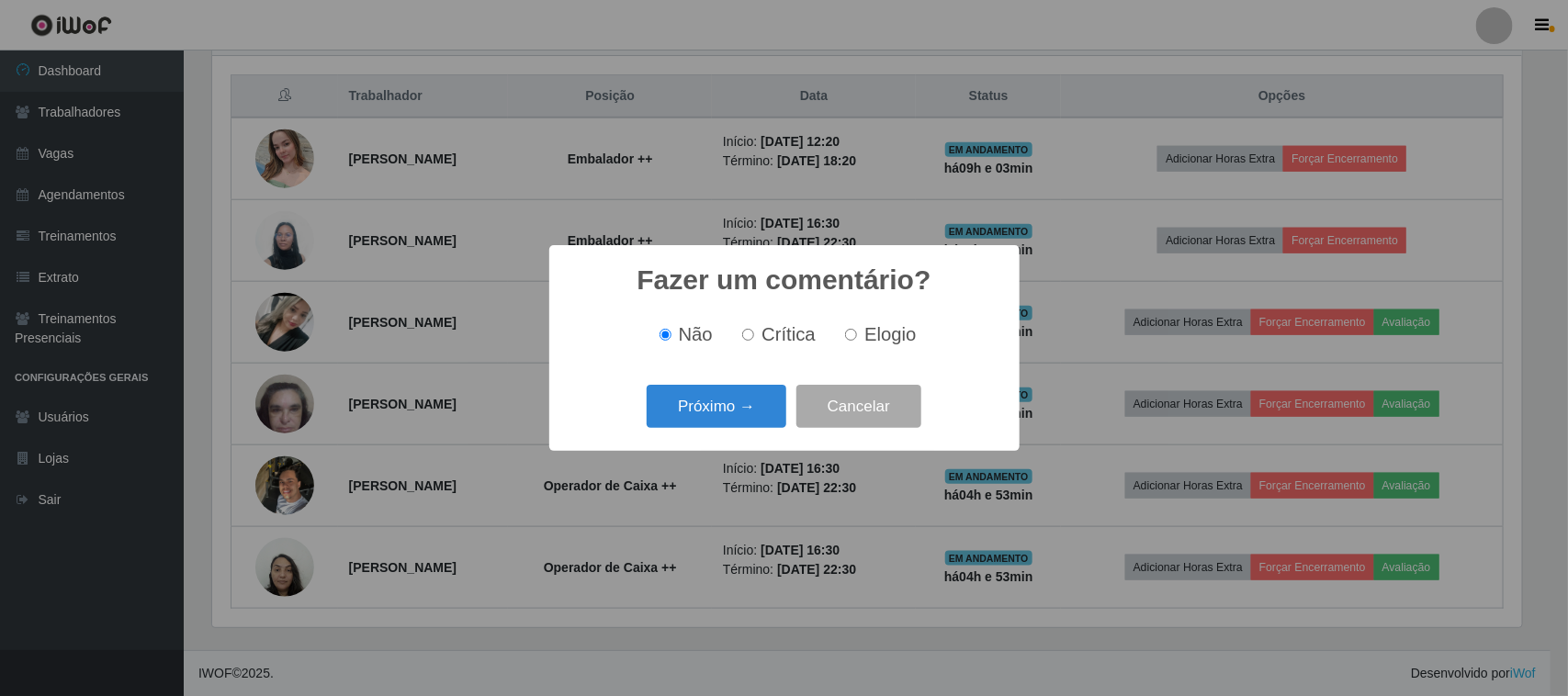
click at [865, 340] on span "Elogio" at bounding box center [890, 334] width 51 height 20
click at [857, 340] on input "Elogio" at bounding box center [851, 335] width 12 height 12
radio input "true"
click at [742, 399] on button "Próximo →" at bounding box center [716, 406] width 139 height 43
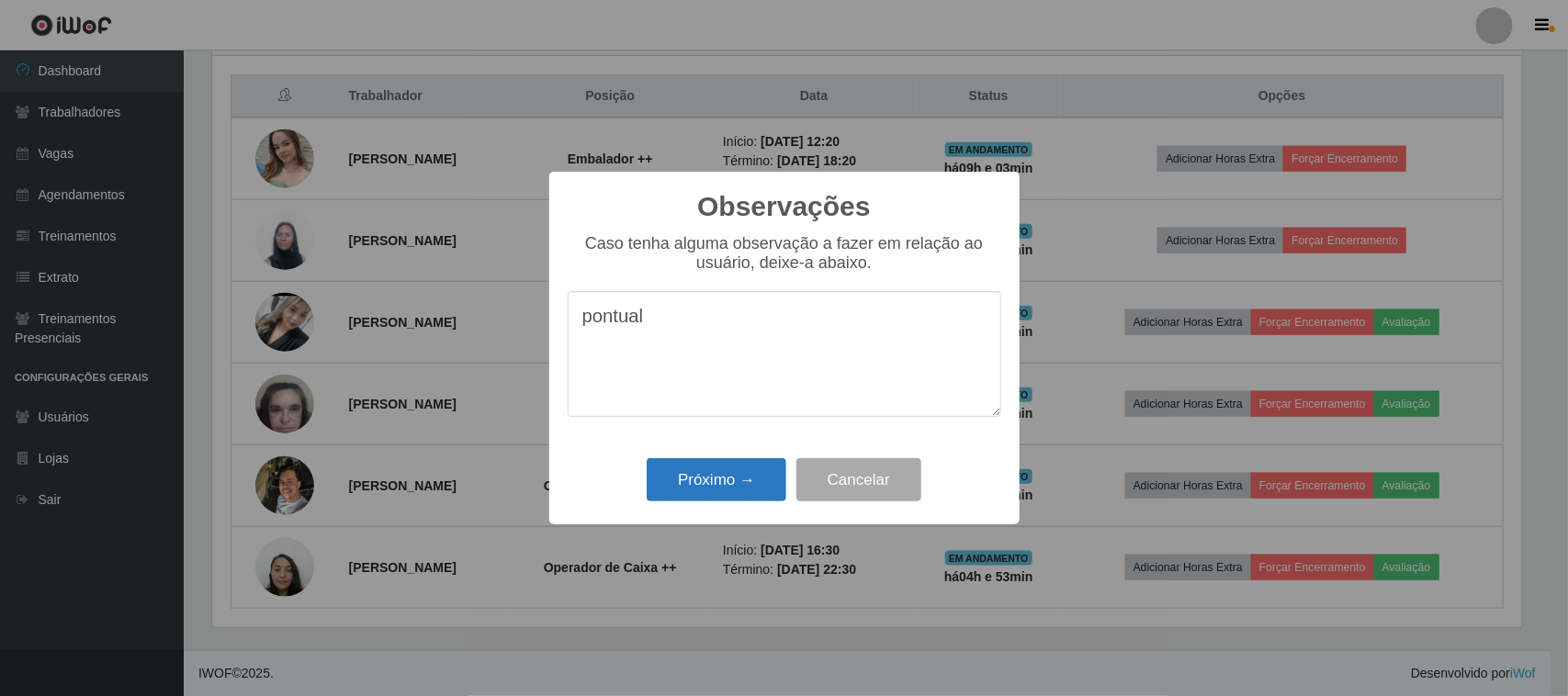
type textarea "pontual"
click at [714, 496] on button "Próximo →" at bounding box center [716, 480] width 139 height 43
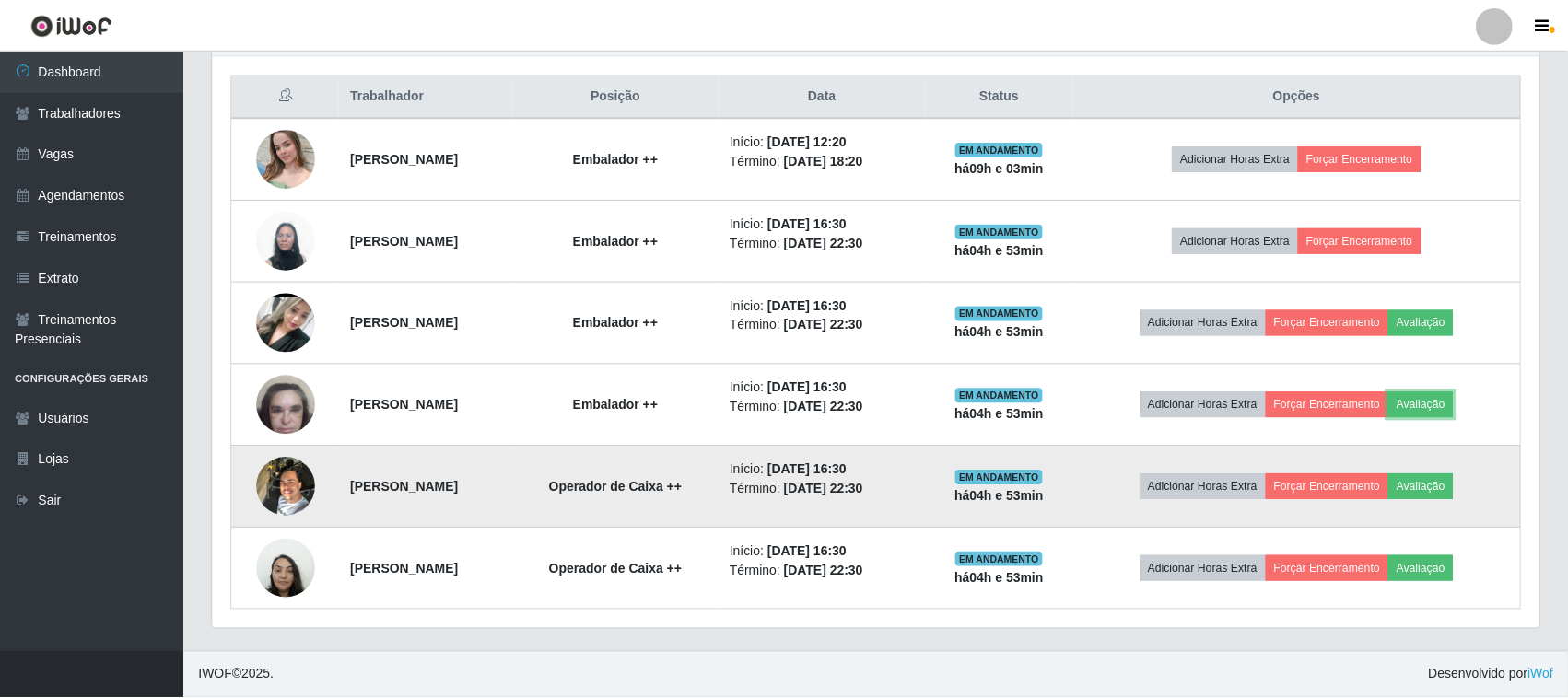
scroll to position [0, 0]
click at [1454, 485] on button "Avaliação" at bounding box center [1421, 487] width 65 height 26
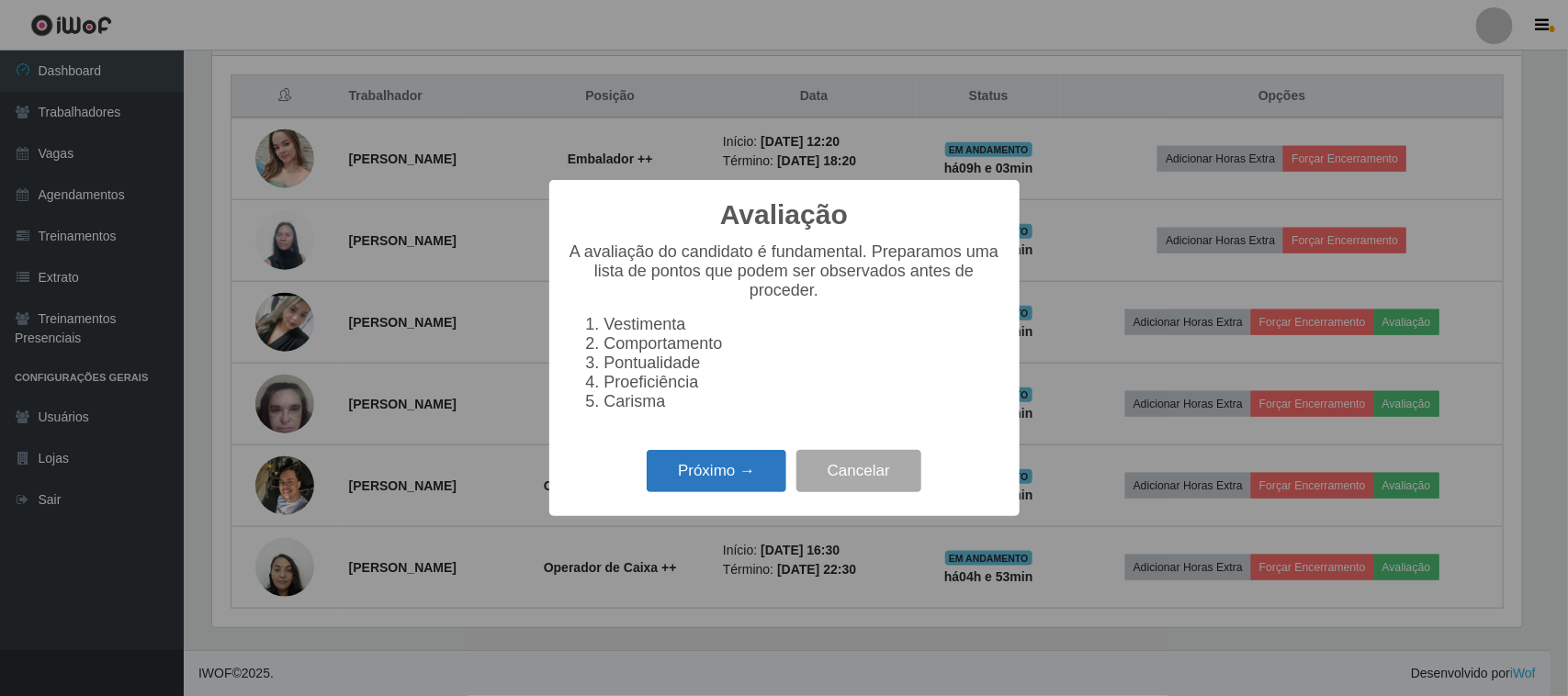
click at [745, 483] on button "Próximo →" at bounding box center [716, 471] width 139 height 43
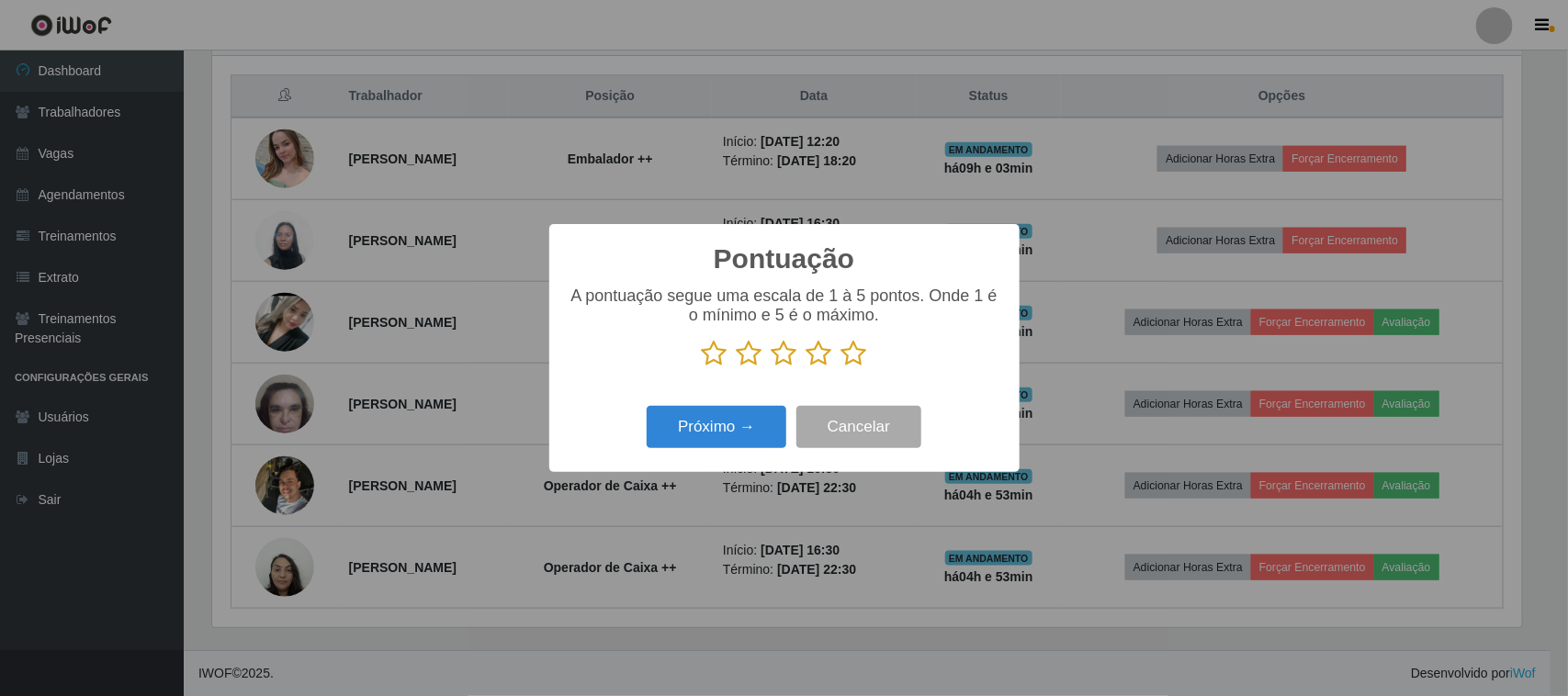
click at [866, 363] on p at bounding box center [784, 354] width 434 height 28
click at [862, 364] on icon at bounding box center [854, 354] width 26 height 28
click at [842, 367] on input "radio" at bounding box center [842, 367] width 0 height 0
click at [722, 439] on button "Próximo →" at bounding box center [716, 427] width 139 height 43
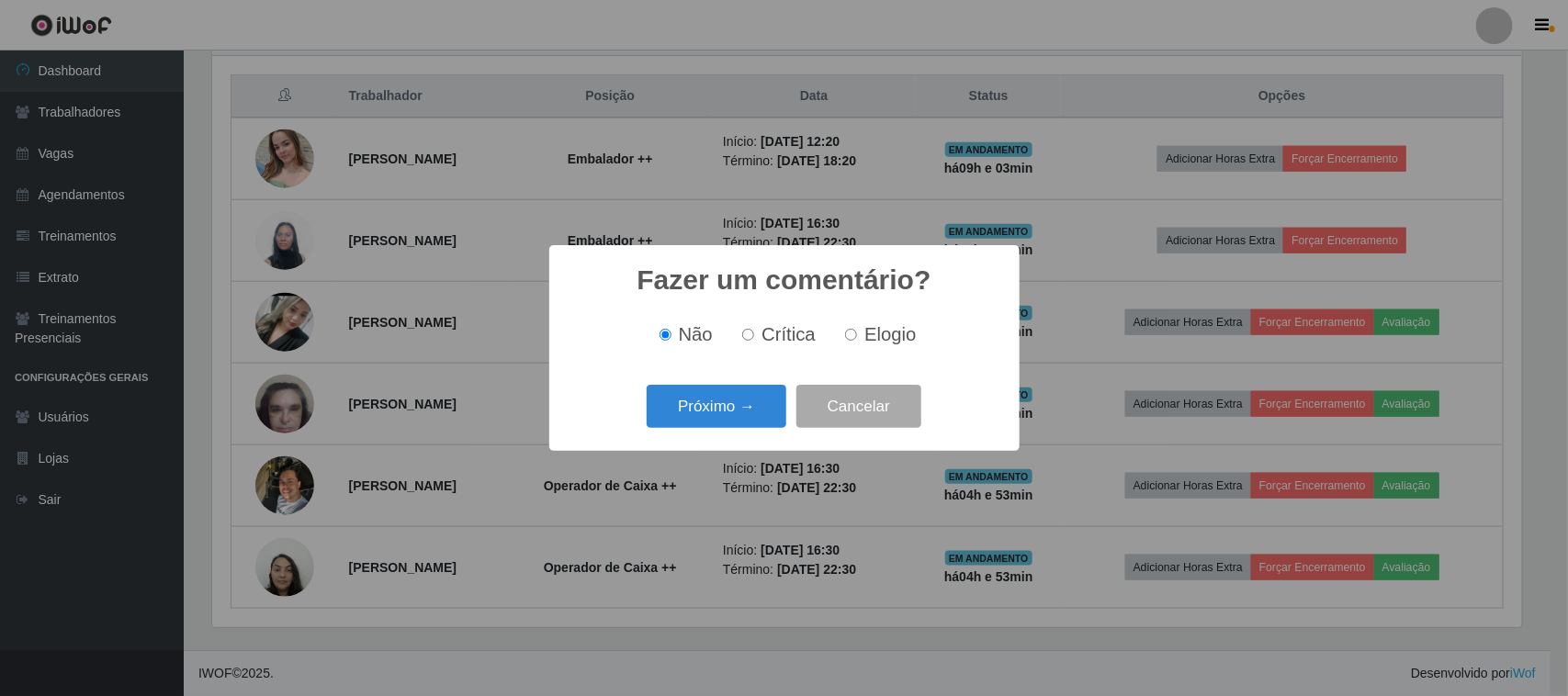
drag, startPoint x: 873, startPoint y: 336, endPoint x: 828, endPoint y: 359, distance: 50.5
click at [871, 340] on span "Elogio" at bounding box center [890, 334] width 51 height 20
click at [857, 340] on input "Elogio" at bounding box center [851, 335] width 12 height 12
radio input "true"
click at [756, 402] on button "Próximo →" at bounding box center [716, 406] width 139 height 43
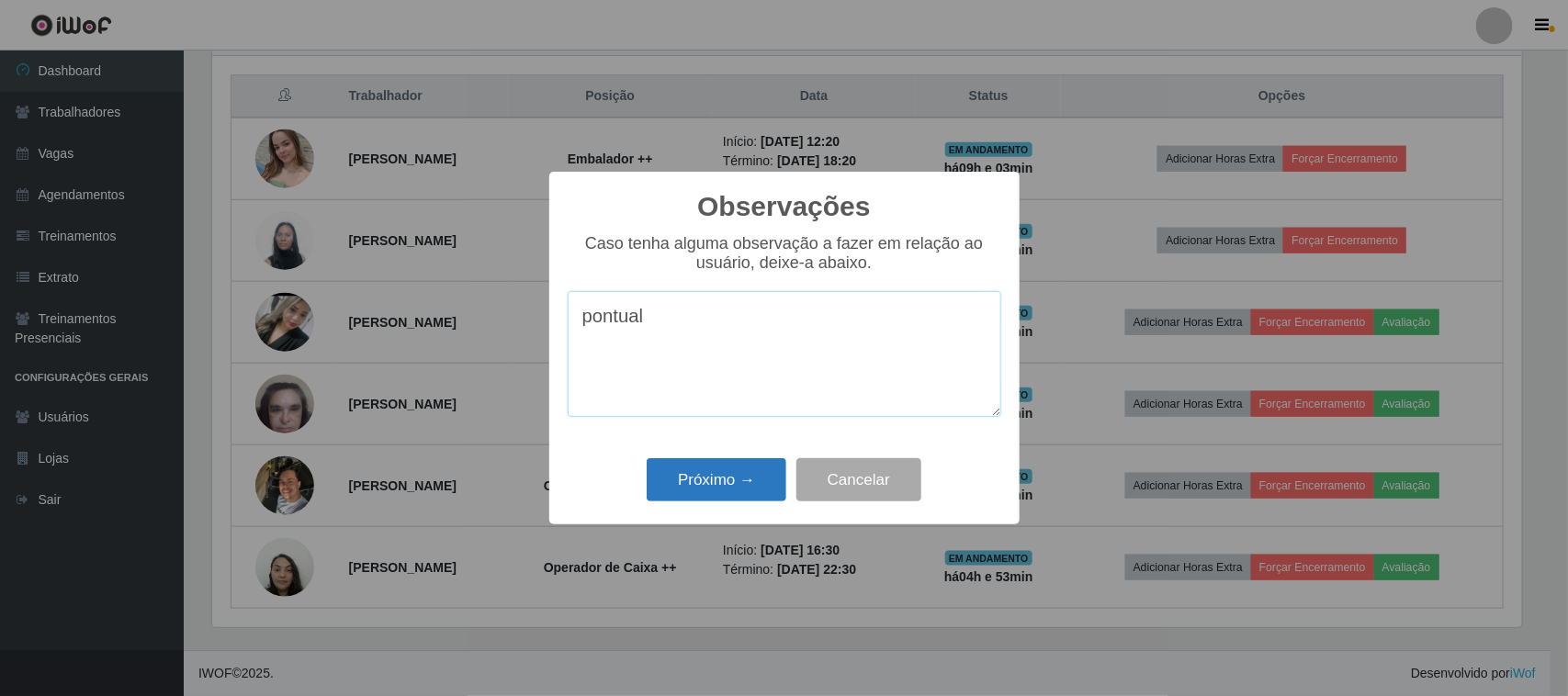
type textarea "pontual"
click at [725, 476] on button "Próximo →" at bounding box center [716, 480] width 139 height 43
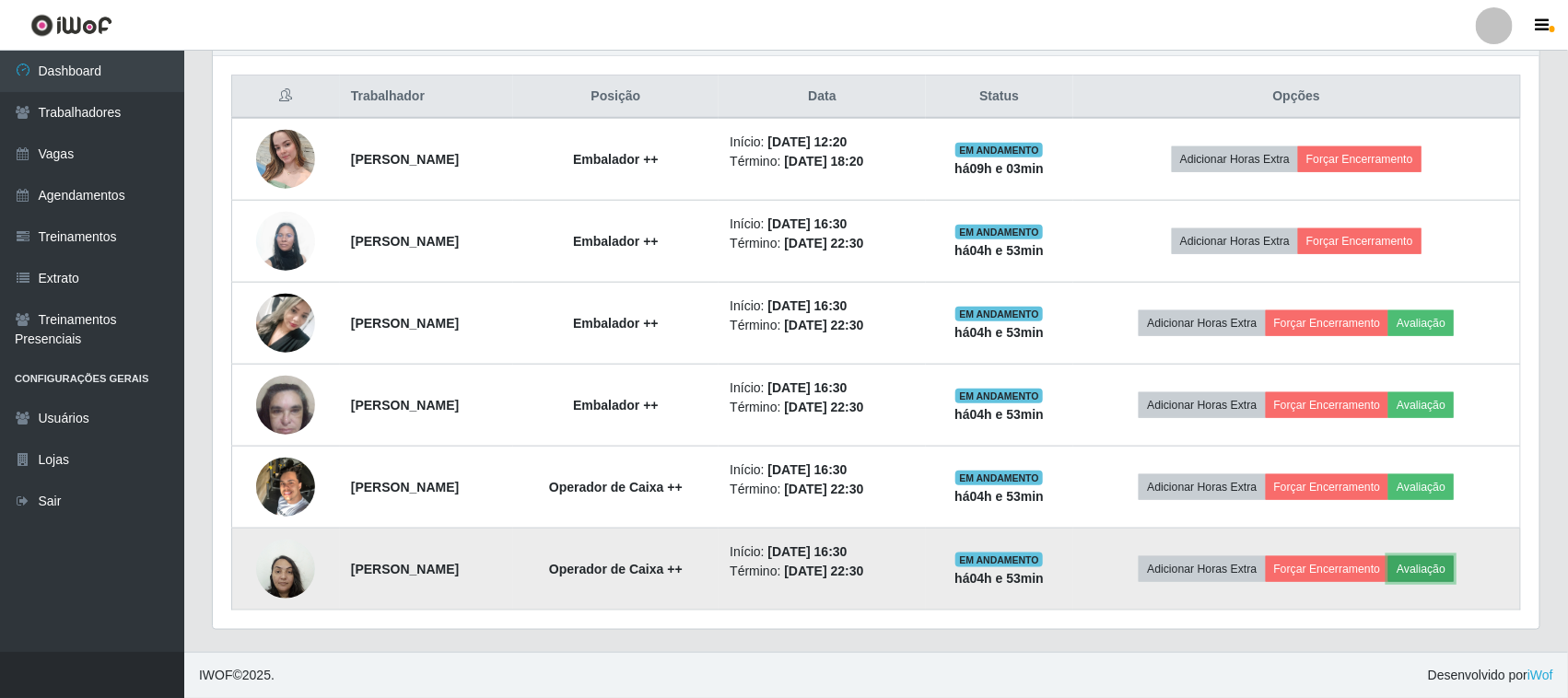
click at [1454, 571] on button "Avaliação" at bounding box center [1421, 569] width 65 height 26
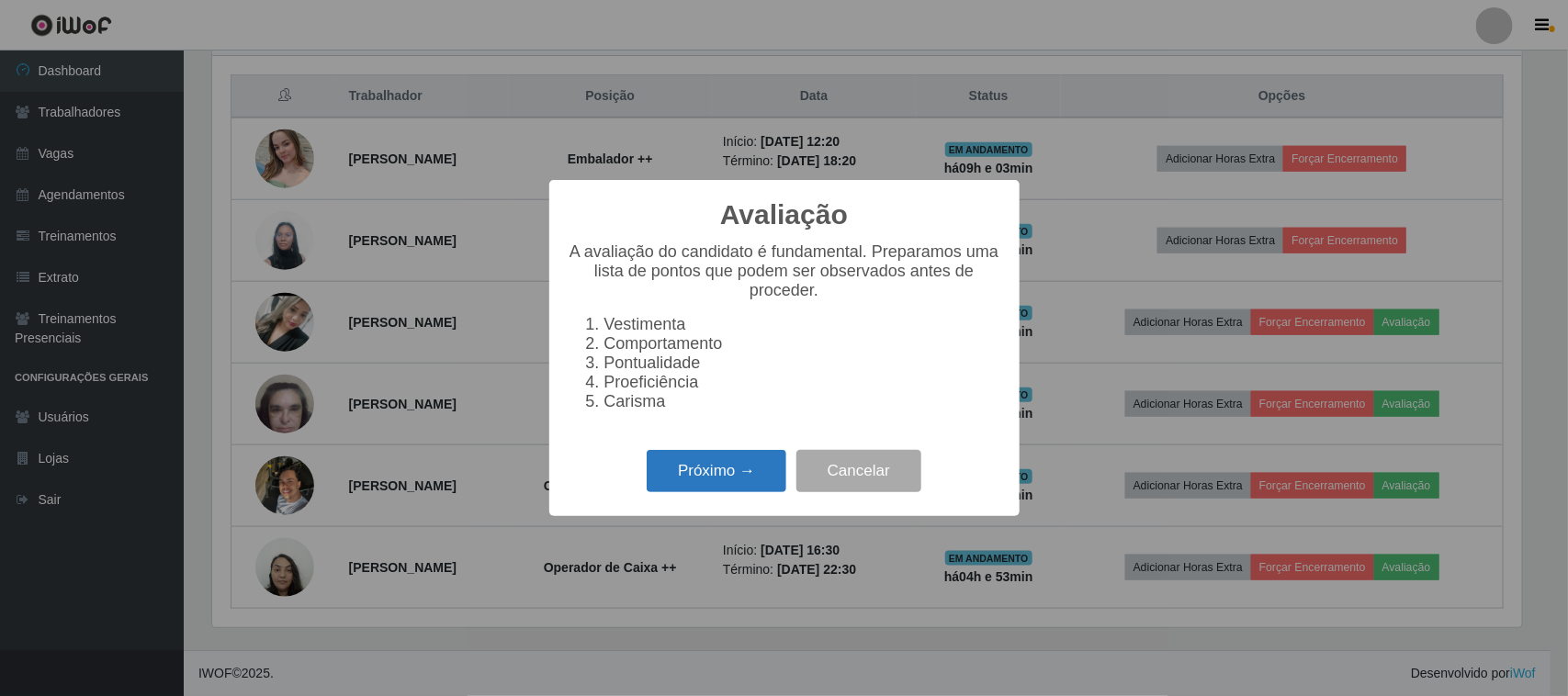
click at [691, 481] on button "Próximo →" at bounding box center [716, 471] width 139 height 43
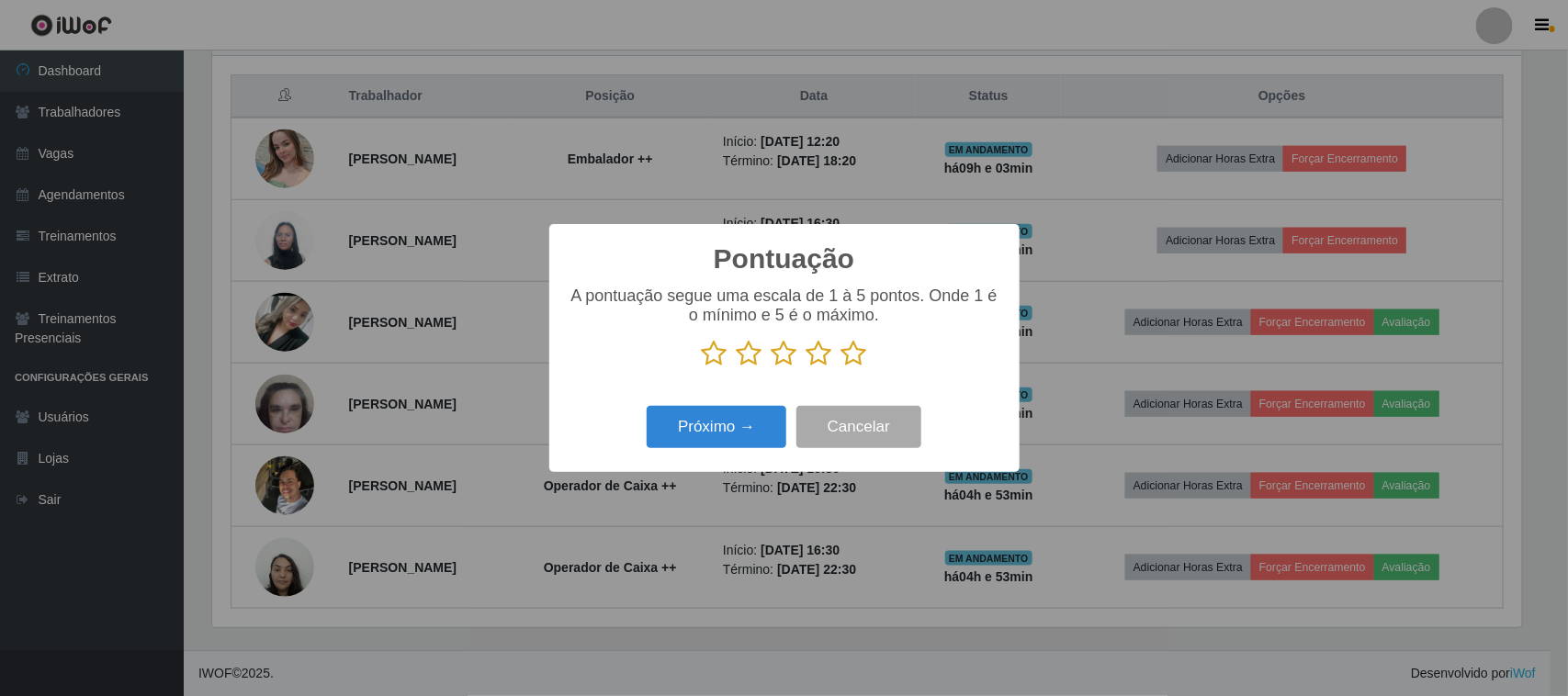
click at [857, 360] on icon at bounding box center [854, 354] width 26 height 28
click at [842, 367] on input "radio" at bounding box center [842, 367] width 0 height 0
click at [728, 417] on button "Próximo →" at bounding box center [716, 427] width 139 height 43
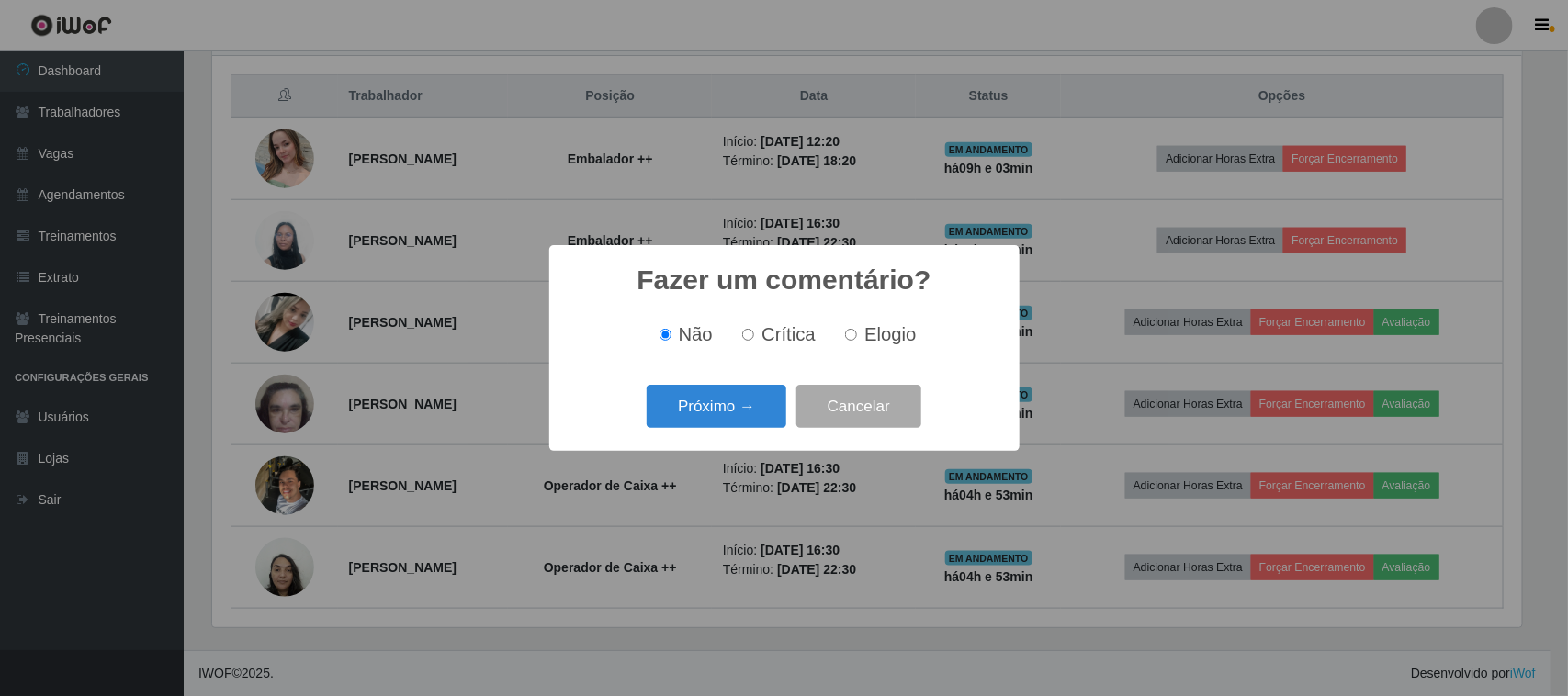
click at [856, 341] on label "Elogio" at bounding box center [877, 335] width 78 height 21
click at [856, 341] on input "Elogio" at bounding box center [851, 335] width 12 height 12
radio input "true"
click at [744, 399] on button "Próximo →" at bounding box center [716, 406] width 139 height 43
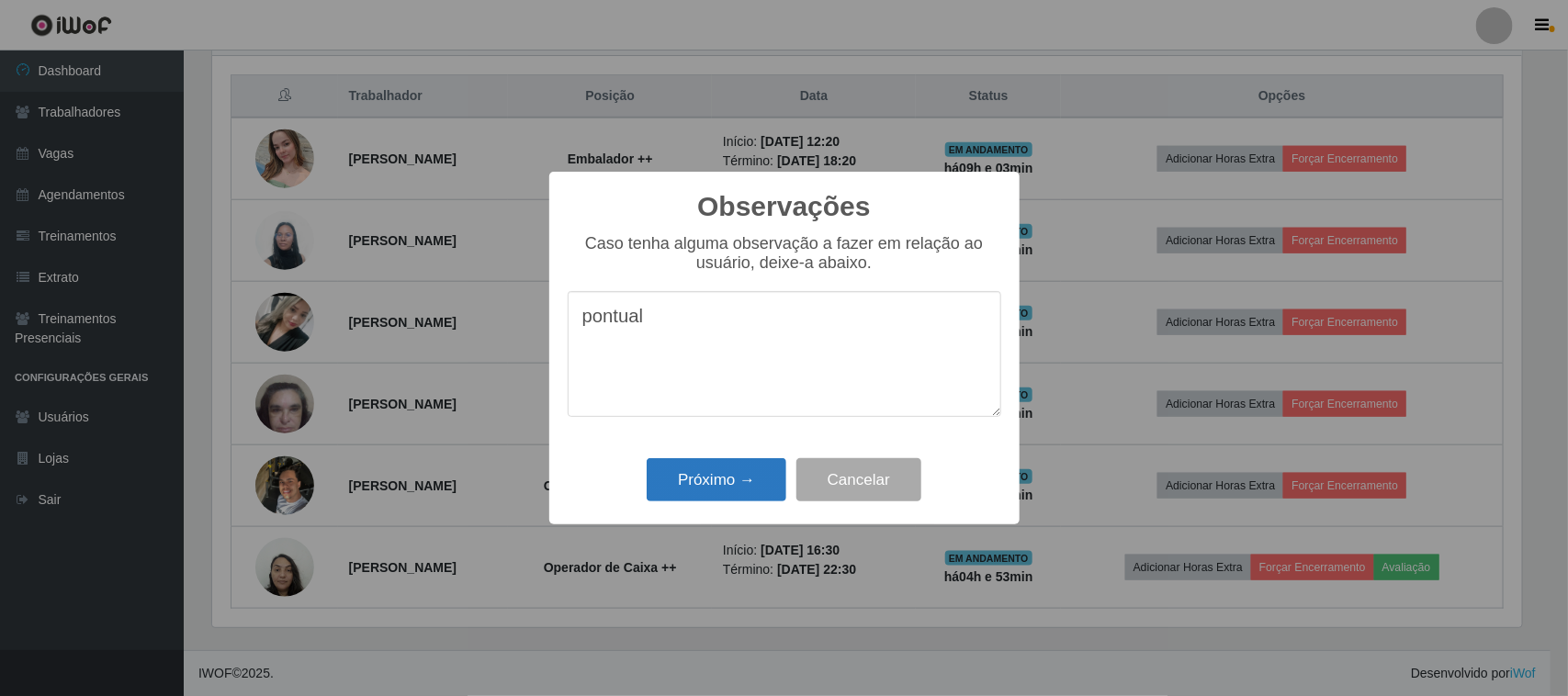
type textarea "pontual"
click at [745, 478] on button "Próximo →" at bounding box center [716, 480] width 139 height 43
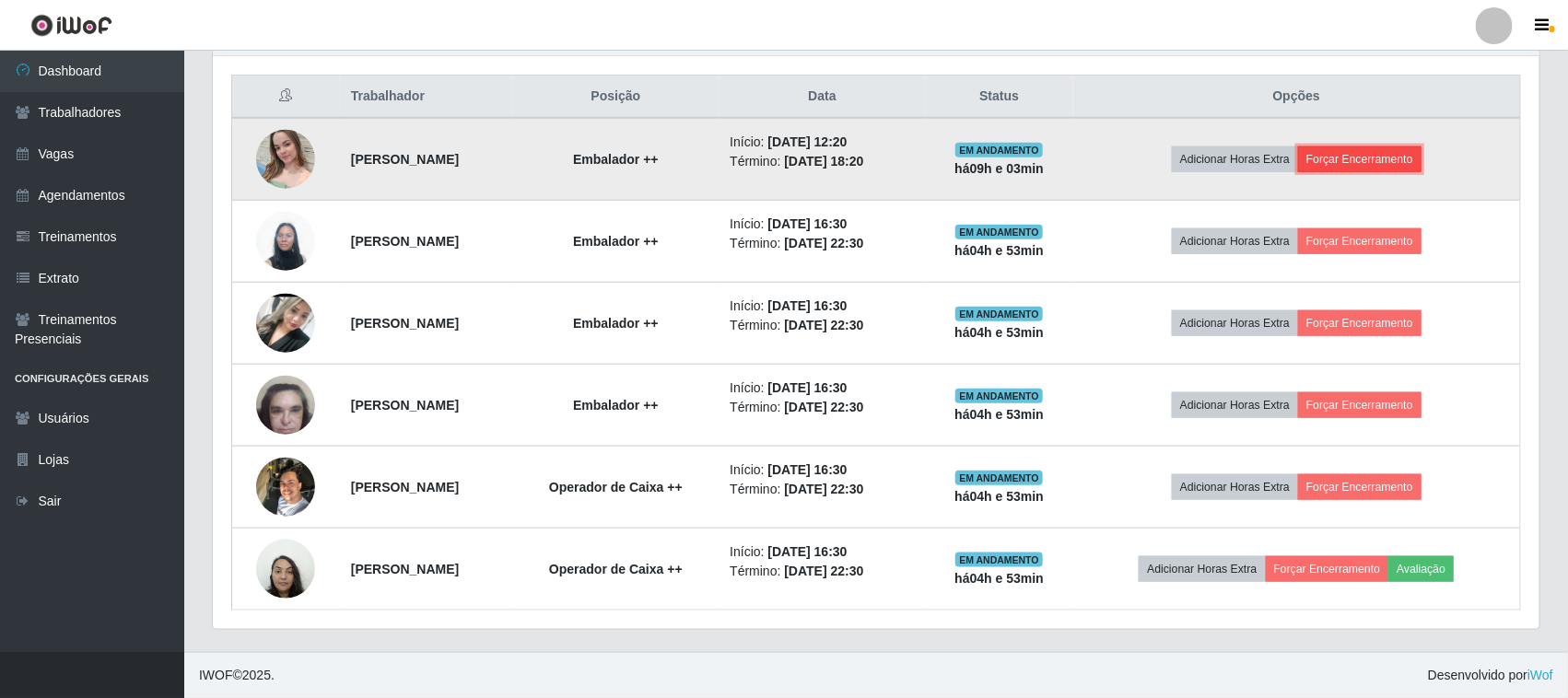
click at [1412, 153] on button "Forçar Encerramento" at bounding box center [1360, 159] width 123 height 26
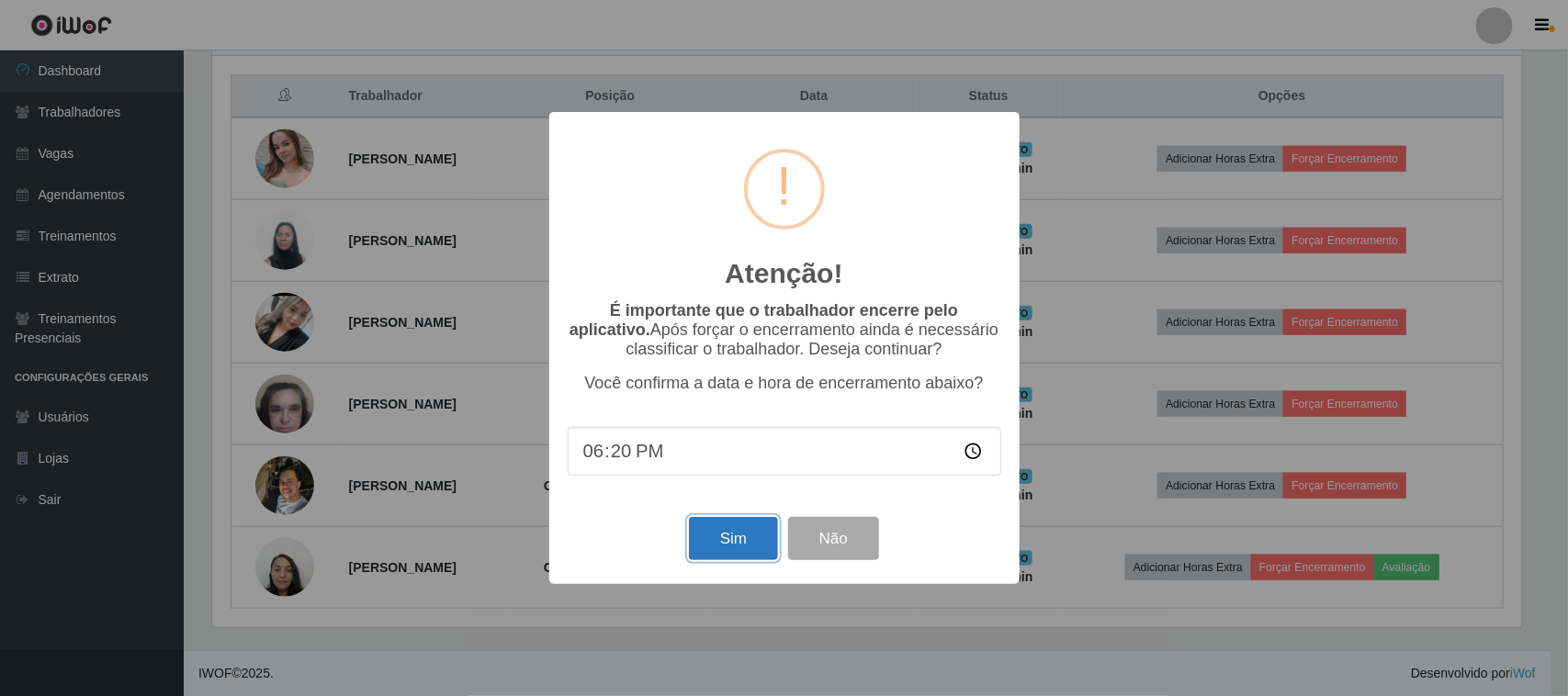
click at [718, 540] on button "Sim" at bounding box center [733, 539] width 89 height 43
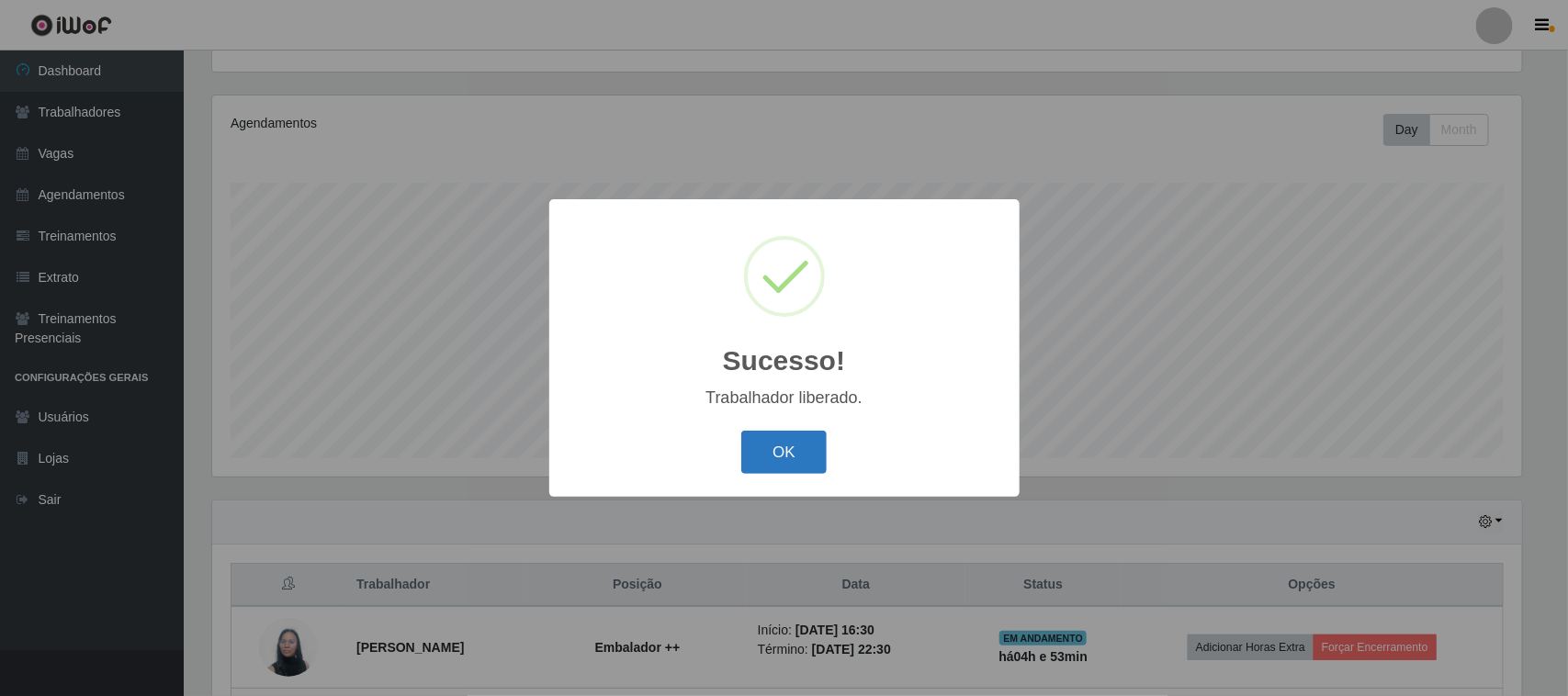
click at [811, 461] on button "OK" at bounding box center [784, 452] width 86 height 43
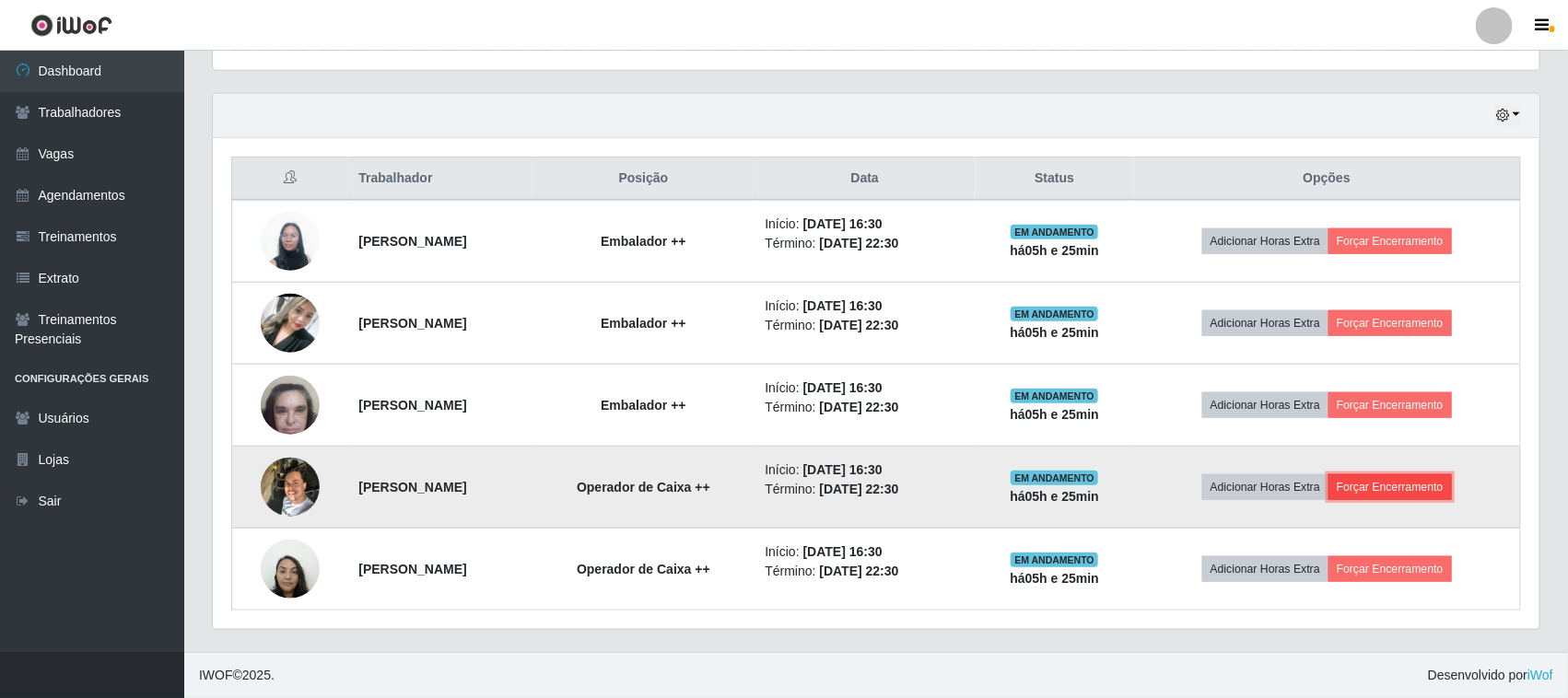
click at [1402, 494] on button "Forçar Encerramento" at bounding box center [1390, 487] width 123 height 26
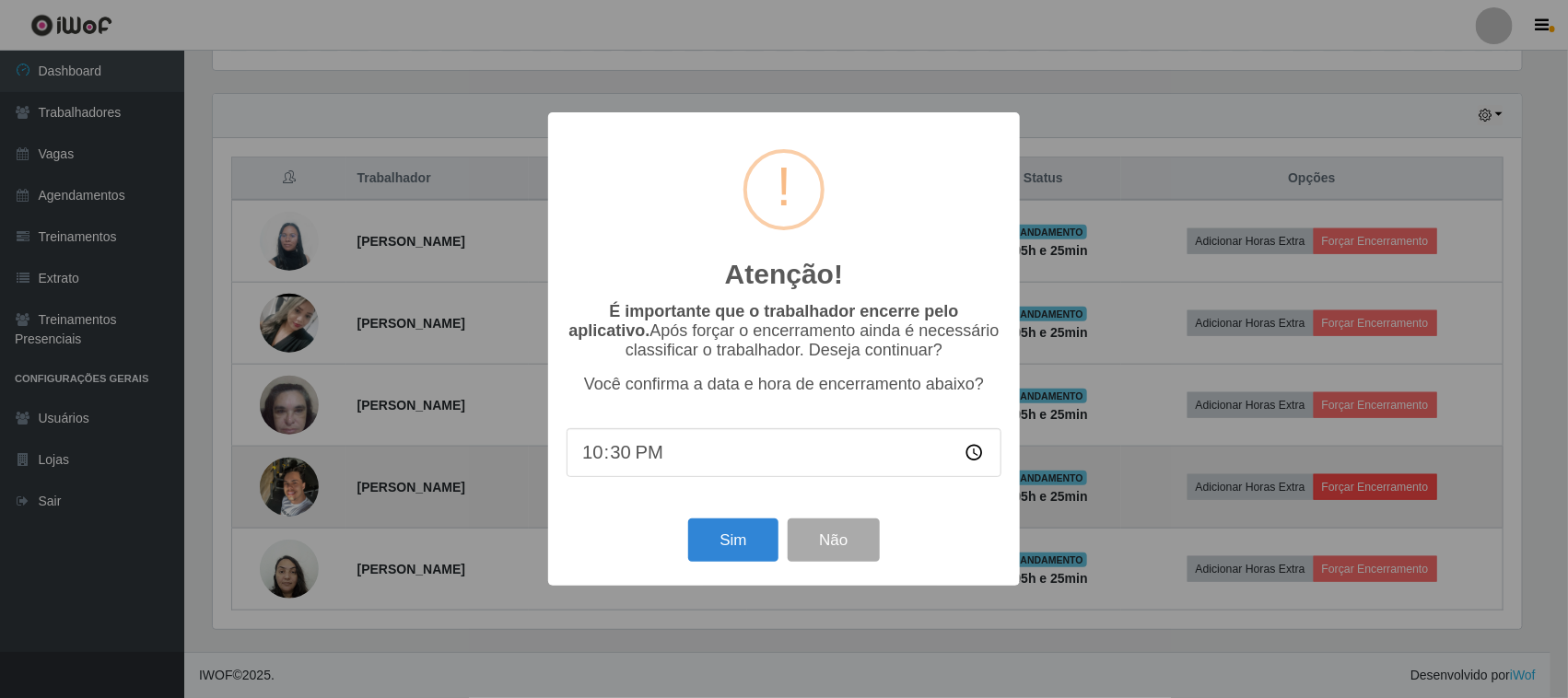
scroll to position [383, 1314]
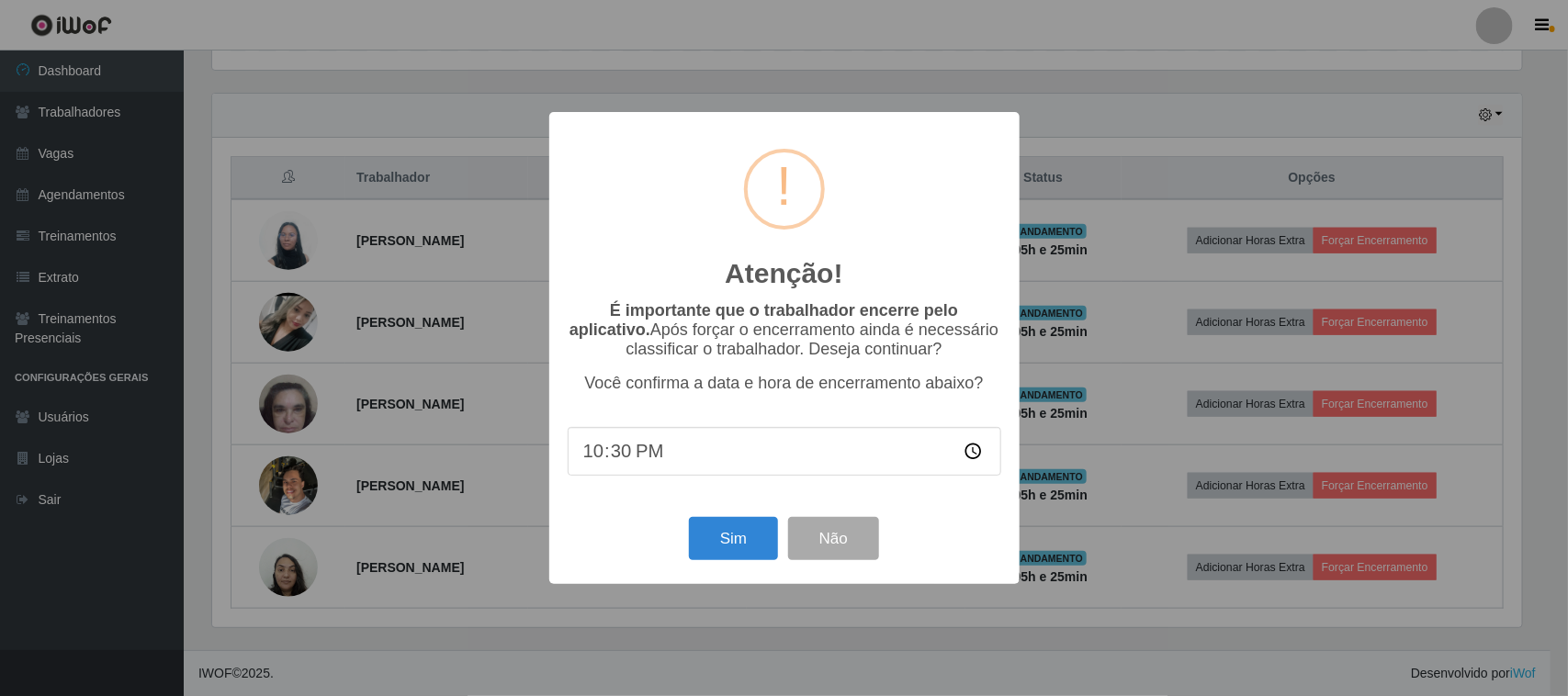
click at [967, 458] on input "22:30" at bounding box center [784, 451] width 434 height 49
click at [971, 456] on input "22:30" at bounding box center [784, 451] width 434 height 49
type input "21:40"
click at [728, 546] on button "Sim" at bounding box center [733, 539] width 89 height 43
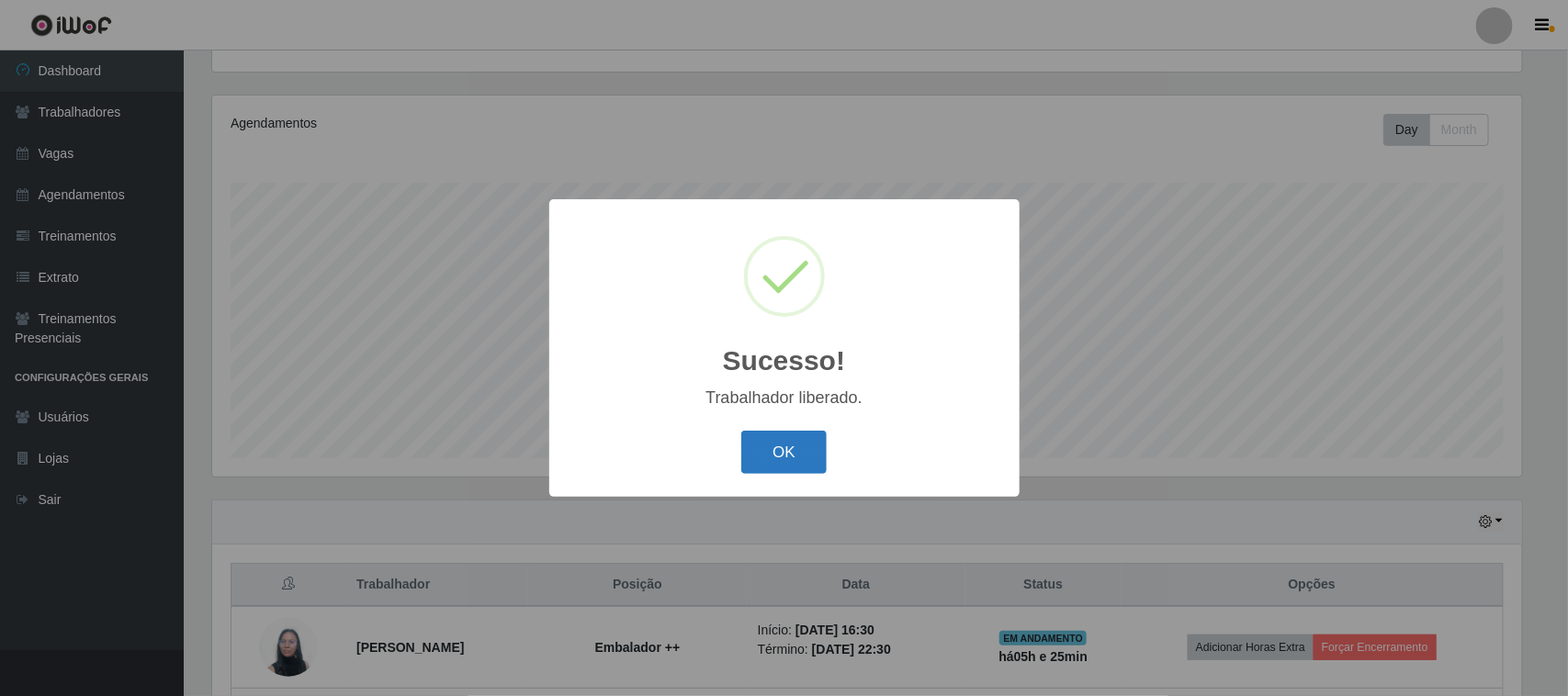
click at [781, 441] on button "OK" at bounding box center [784, 452] width 86 height 43
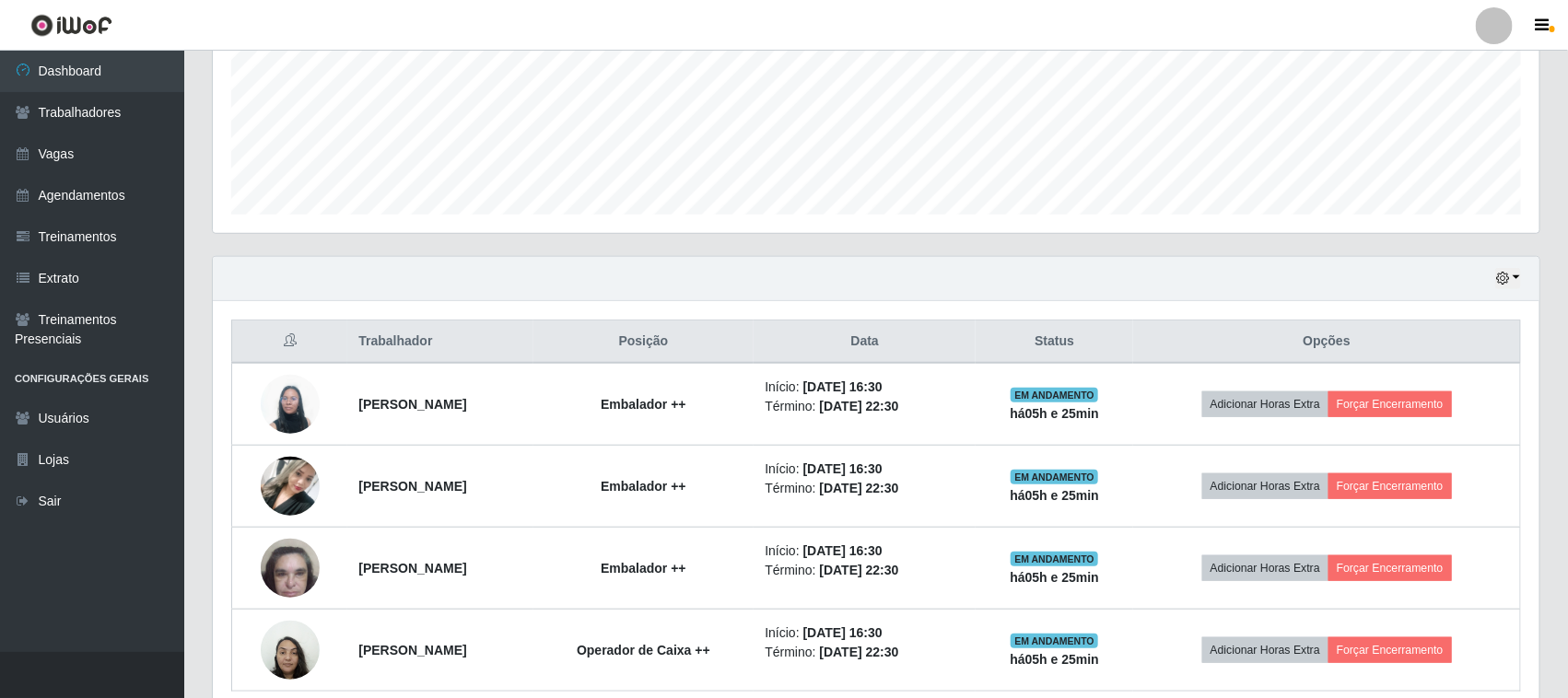
scroll to position [527, 0]
